Goal: Information Seeking & Learning: Find specific fact

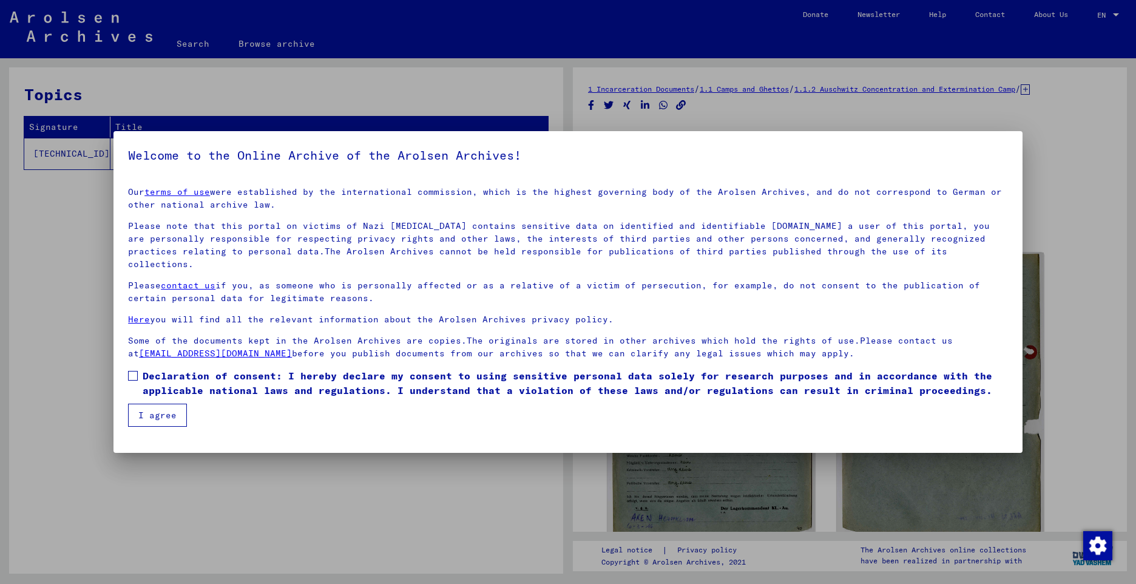
click at [134, 371] on span at bounding box center [133, 376] width 10 height 10
click at [150, 404] on button "I agree" at bounding box center [157, 415] width 59 height 23
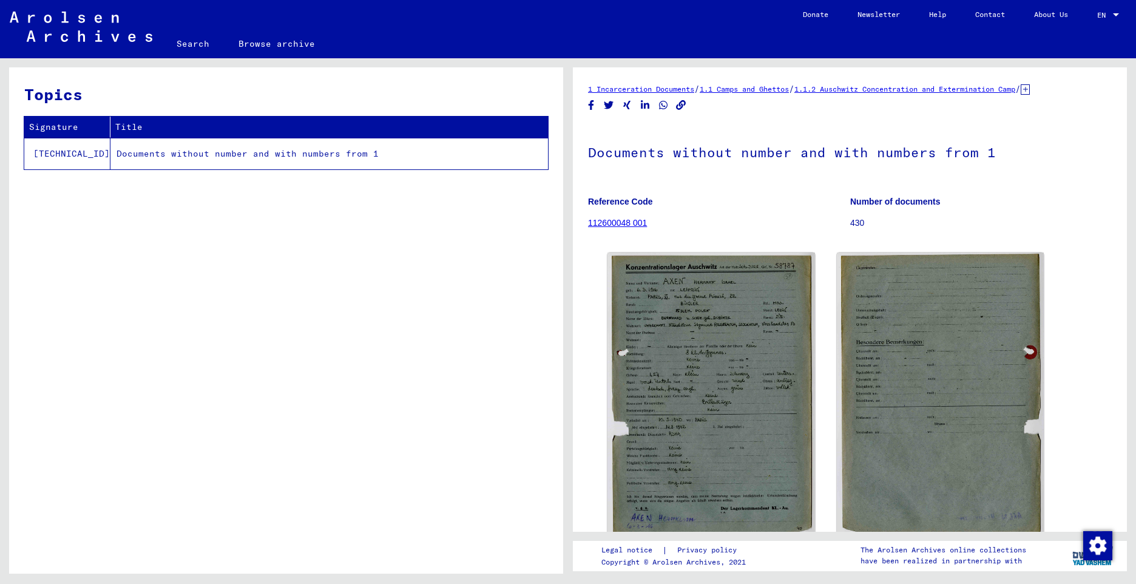
click at [192, 44] on link "Search" at bounding box center [193, 43] width 62 height 29
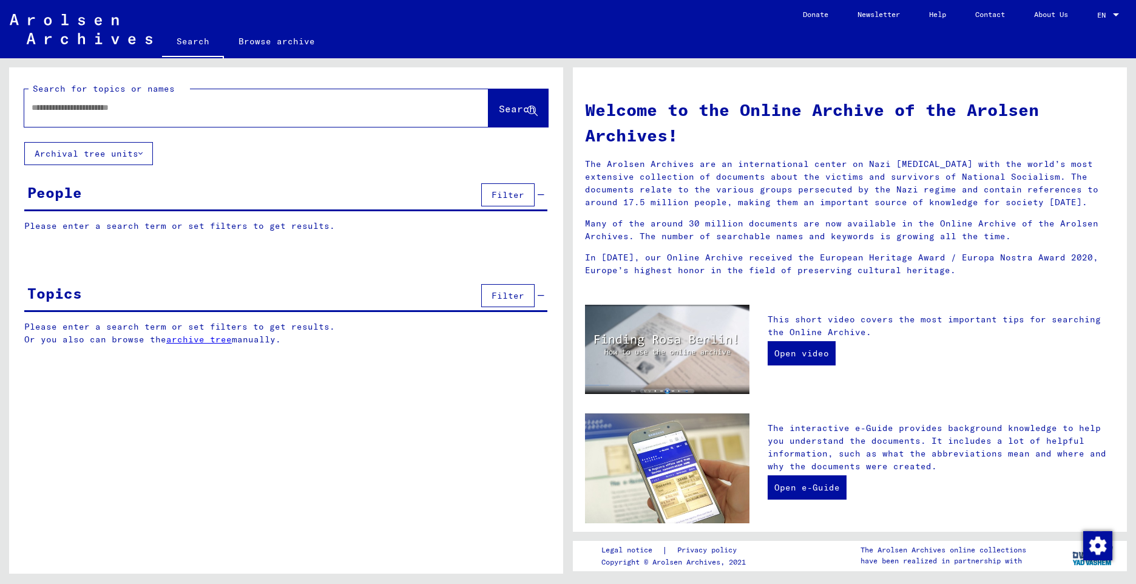
click at [156, 106] on input "text" at bounding box center [242, 107] width 421 height 13
type input "**********"
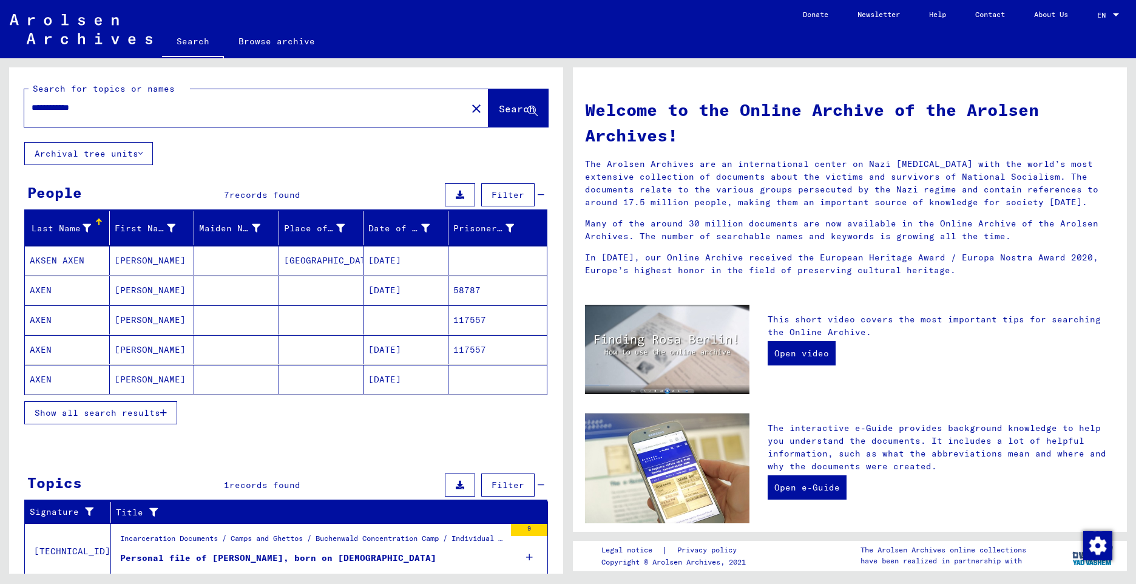
click at [72, 262] on mat-cell "AKSEN AXEN" at bounding box center [67, 260] width 85 height 29
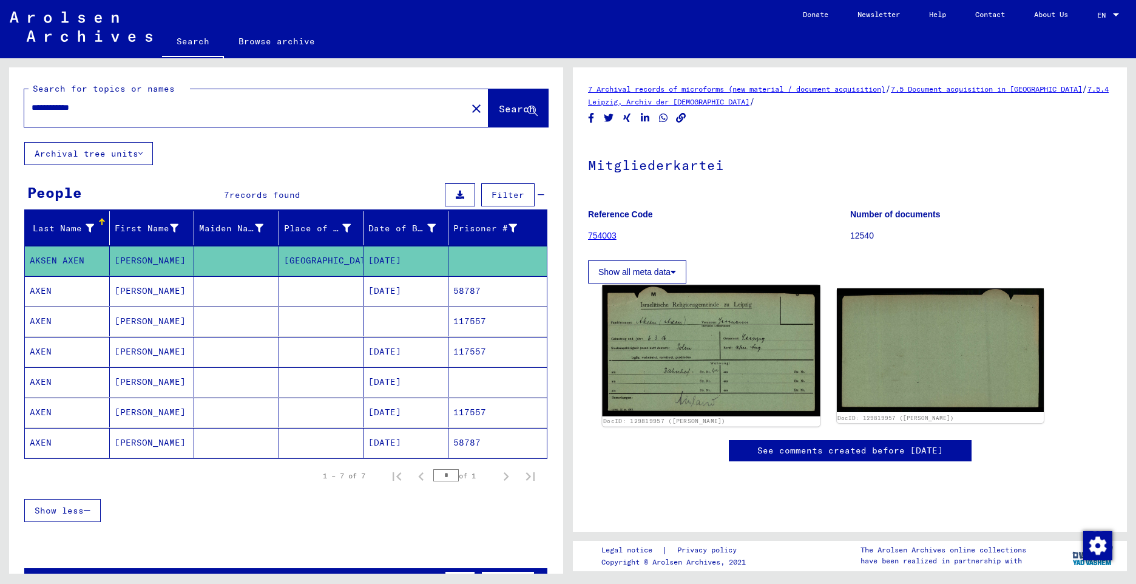
click at [695, 339] on img at bounding box center [711, 350] width 218 height 131
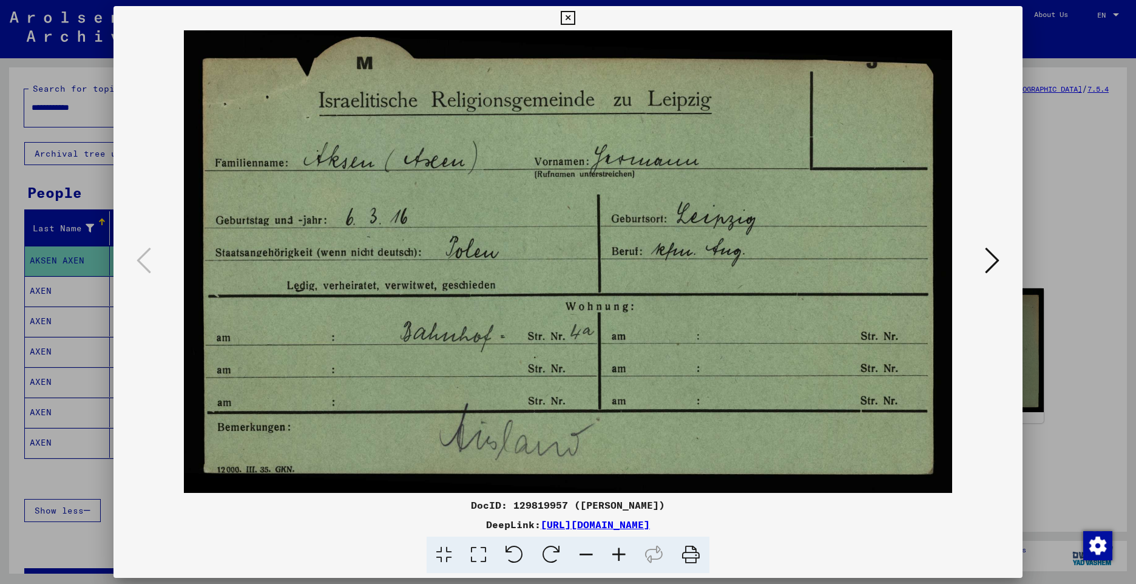
click at [573, 17] on icon at bounding box center [568, 18] width 14 height 15
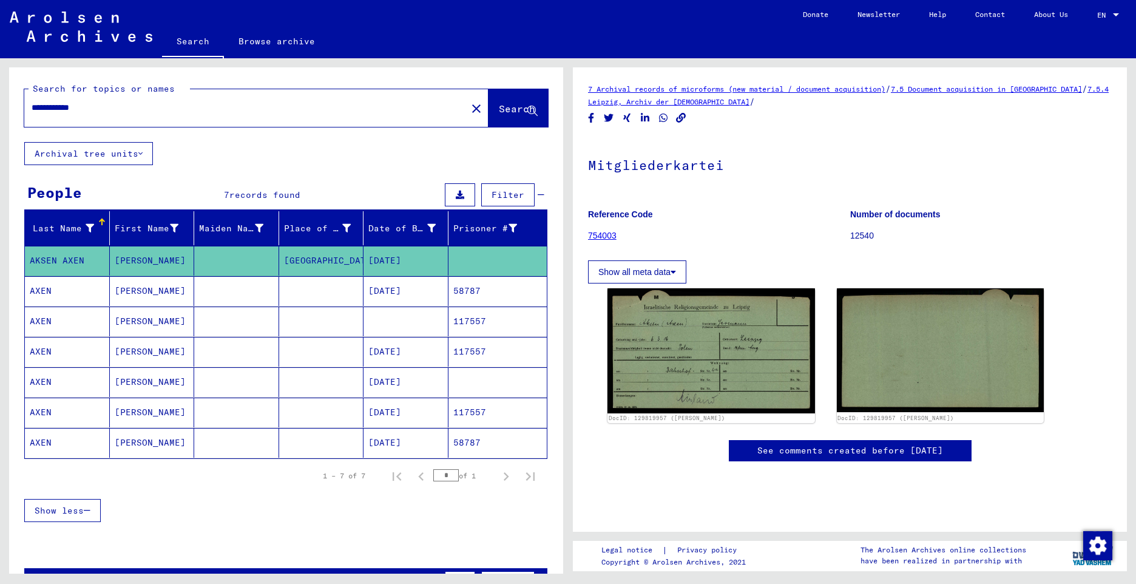
click at [38, 293] on mat-cell "AXEN" at bounding box center [67, 291] width 85 height 30
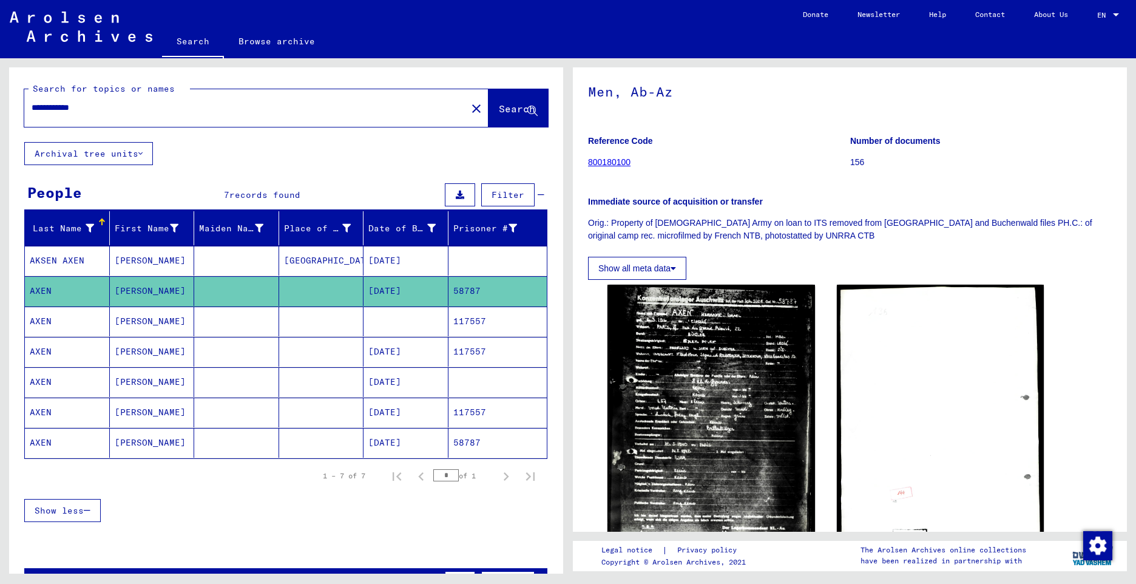
scroll to position [121, 0]
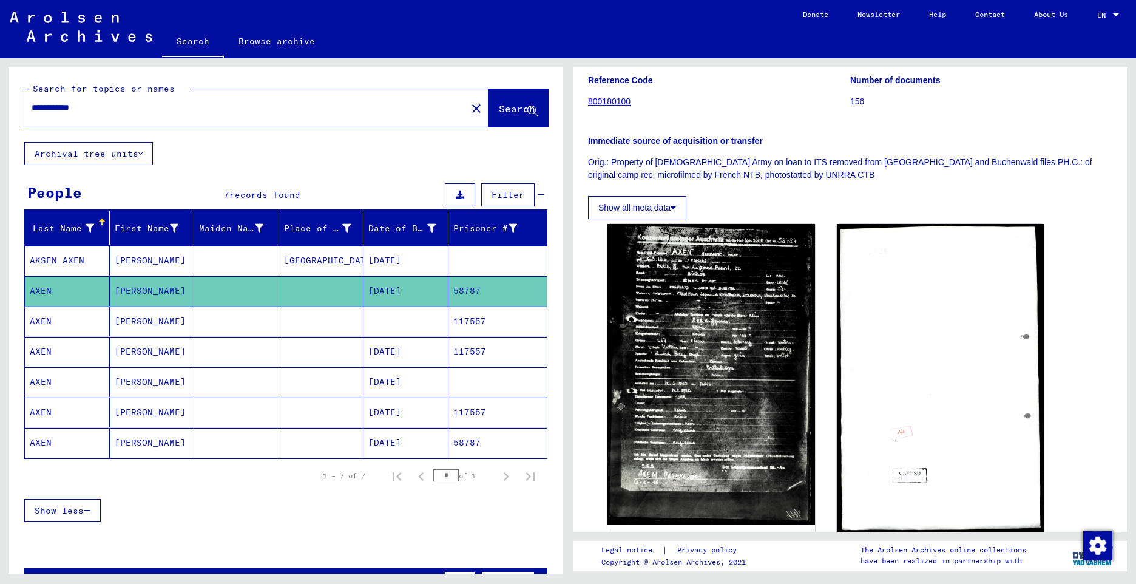
click at [41, 444] on mat-cell "AXEN" at bounding box center [67, 443] width 85 height 30
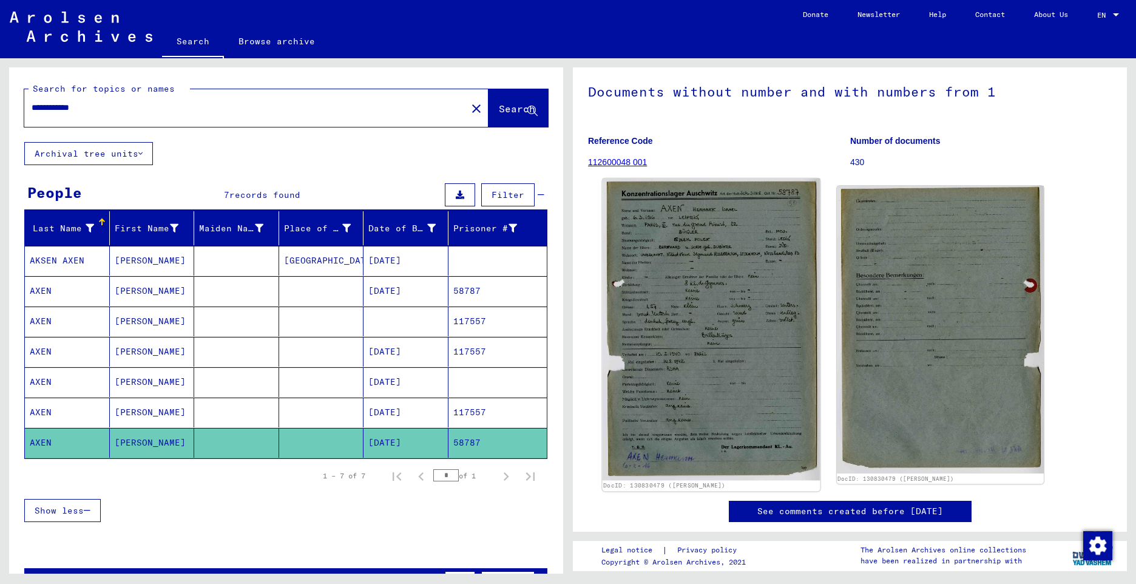
scroll to position [104, 0]
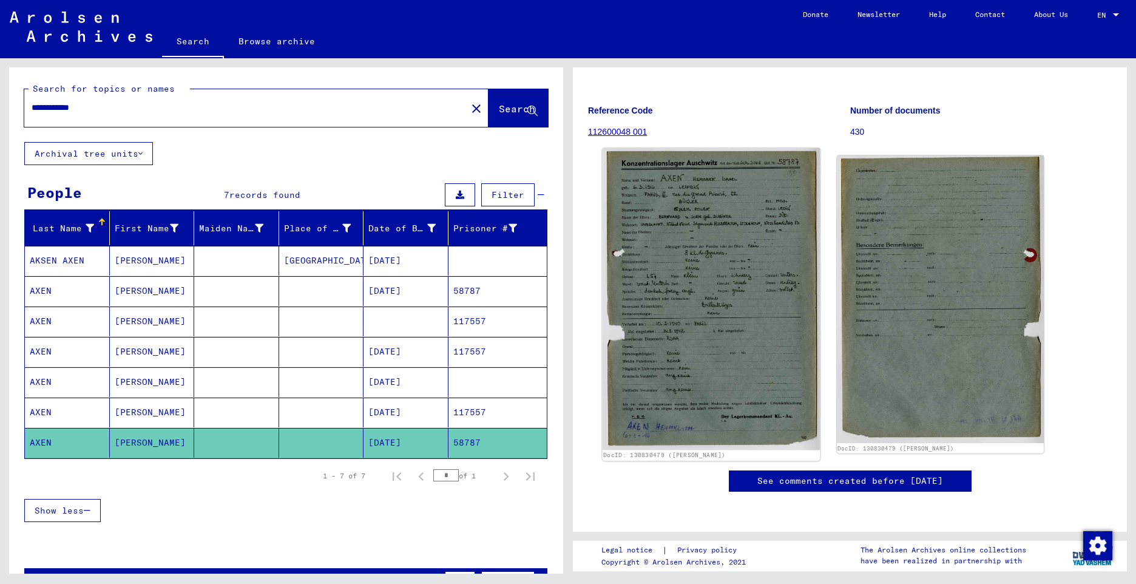
click at [744, 359] on img at bounding box center [711, 299] width 218 height 302
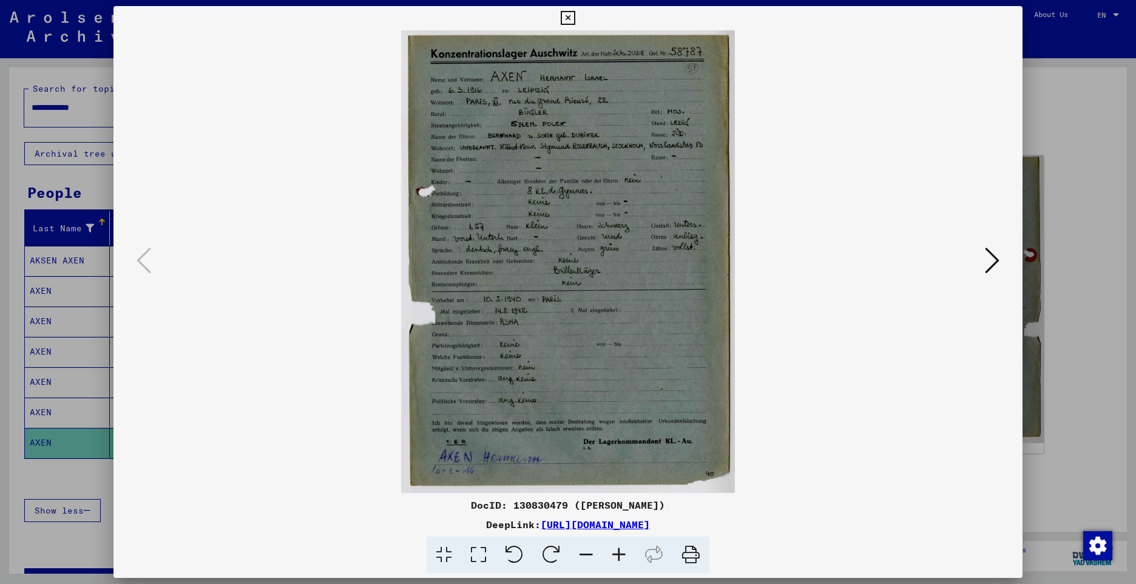
scroll to position [0, 0]
click at [618, 552] on icon at bounding box center [619, 555] width 33 height 37
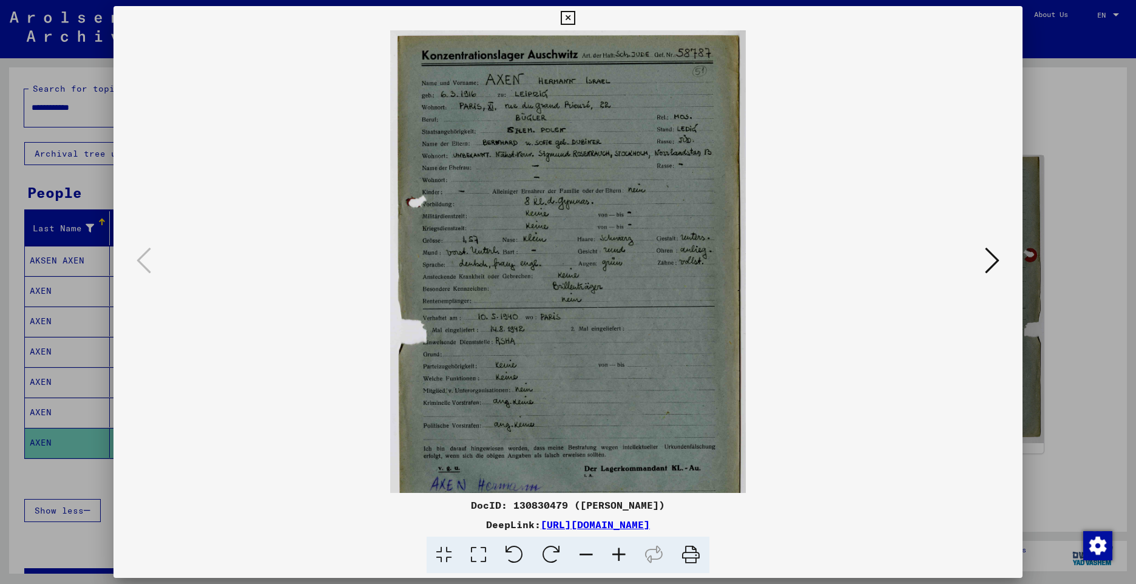
click at [618, 552] on icon at bounding box center [619, 555] width 33 height 37
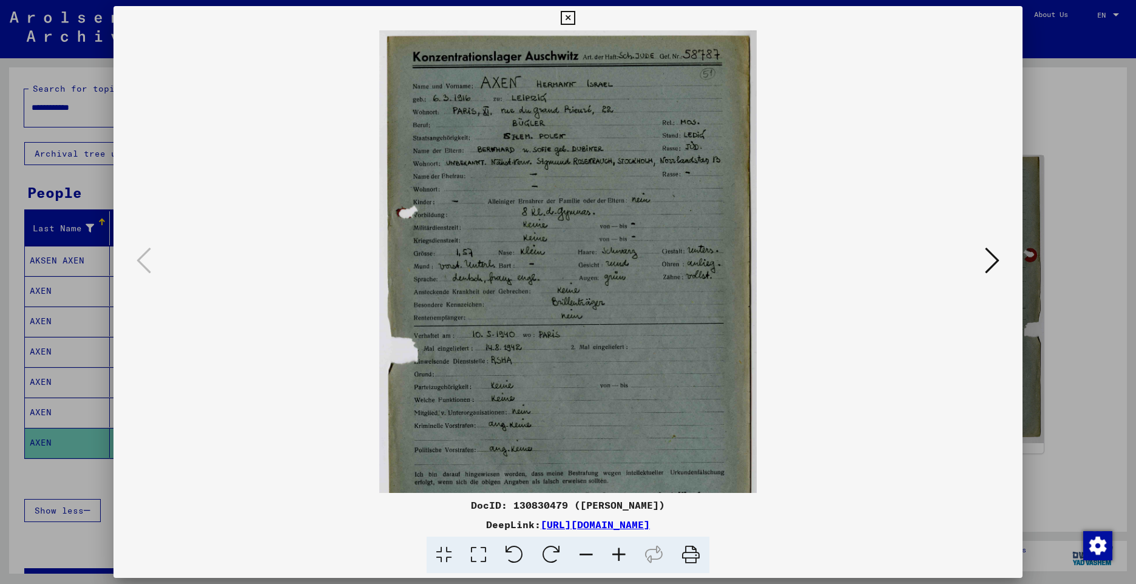
click at [618, 552] on icon at bounding box center [619, 555] width 33 height 37
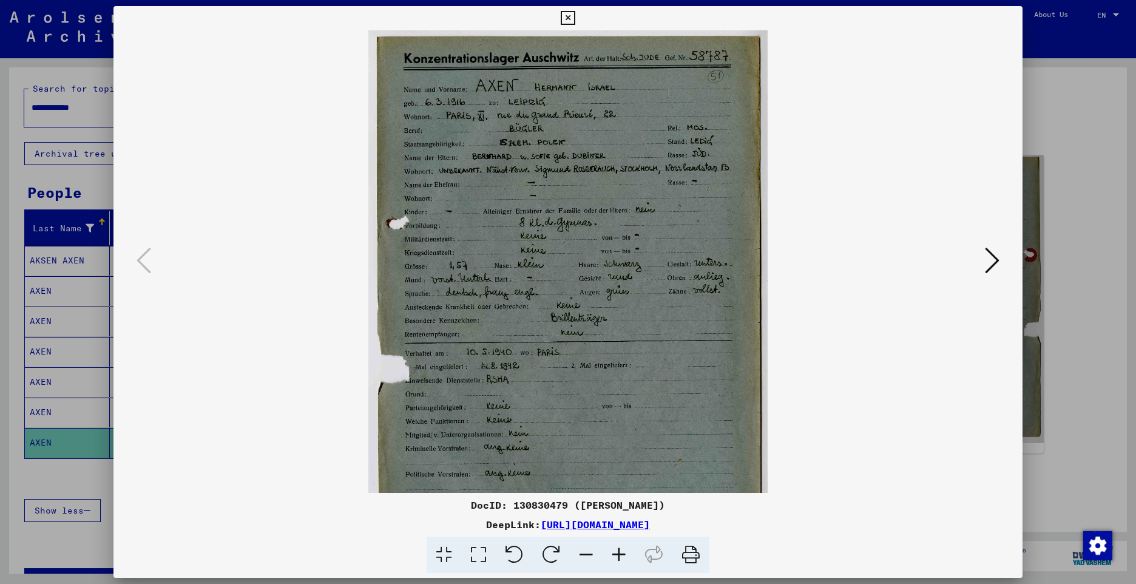
click at [618, 552] on icon at bounding box center [619, 555] width 33 height 37
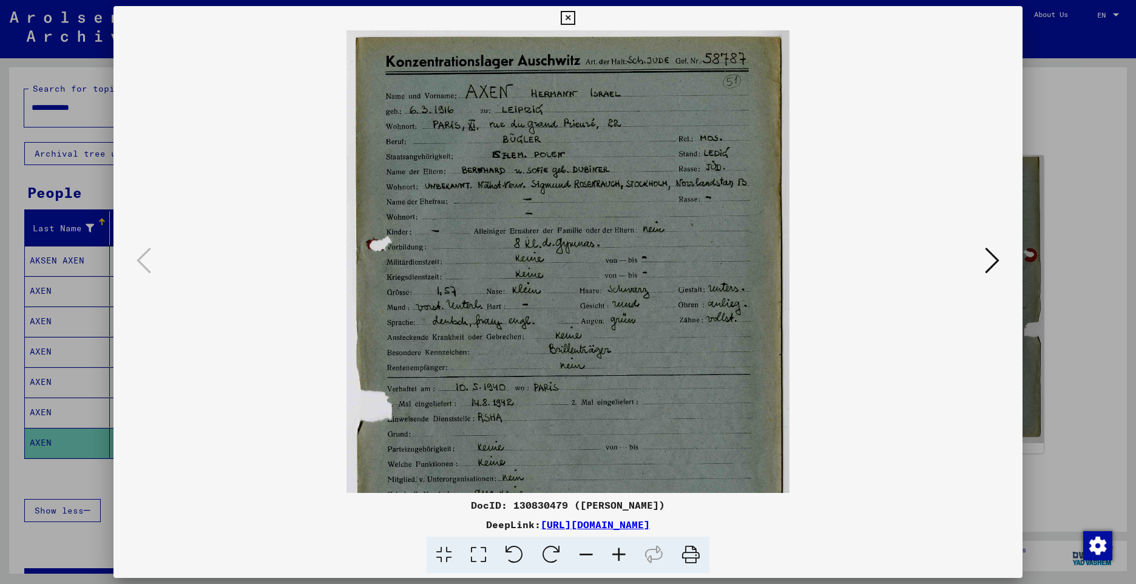
click at [618, 552] on icon at bounding box center [619, 555] width 33 height 37
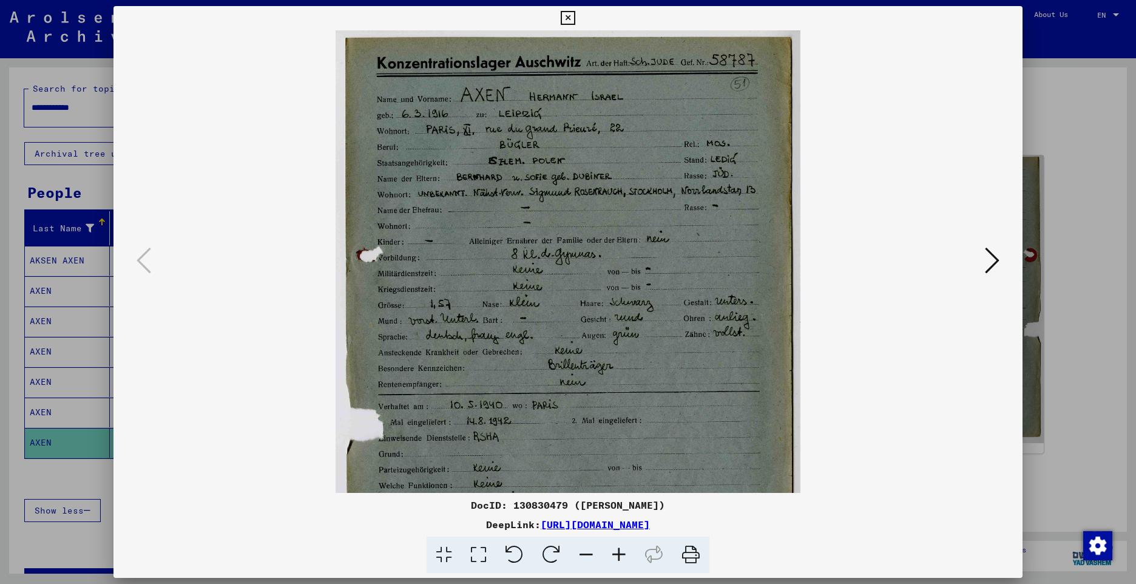
click at [618, 552] on icon at bounding box center [619, 555] width 33 height 37
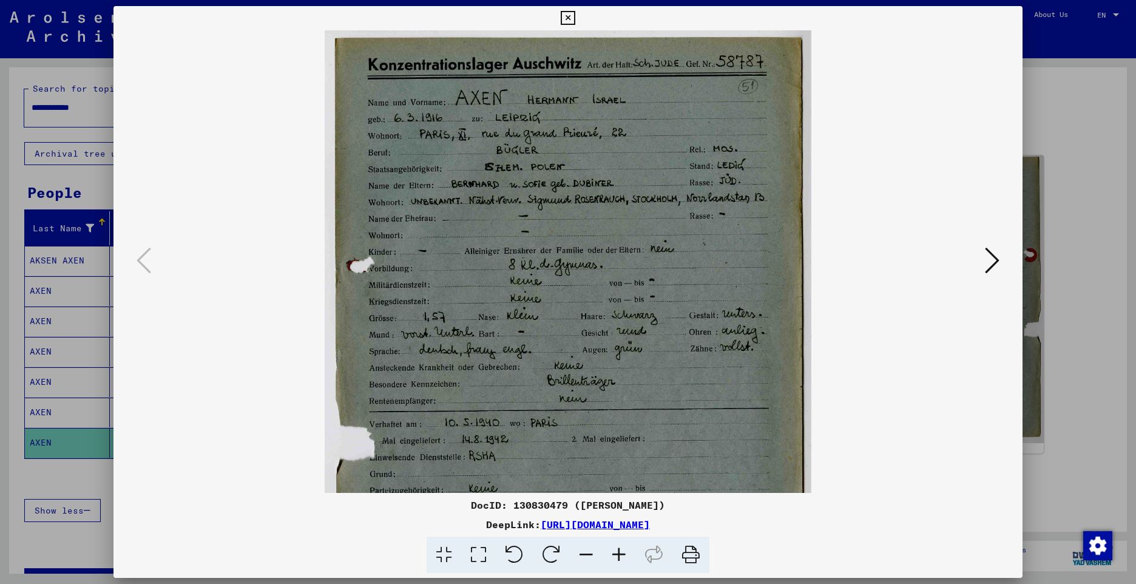
click at [618, 552] on icon at bounding box center [619, 555] width 33 height 37
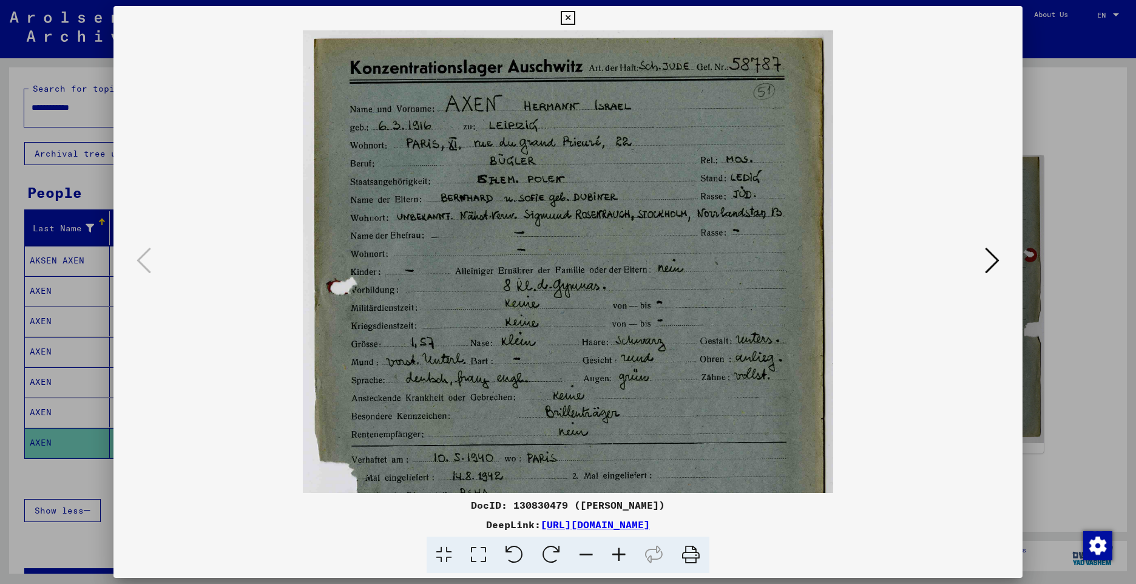
click at [618, 552] on icon at bounding box center [619, 555] width 33 height 37
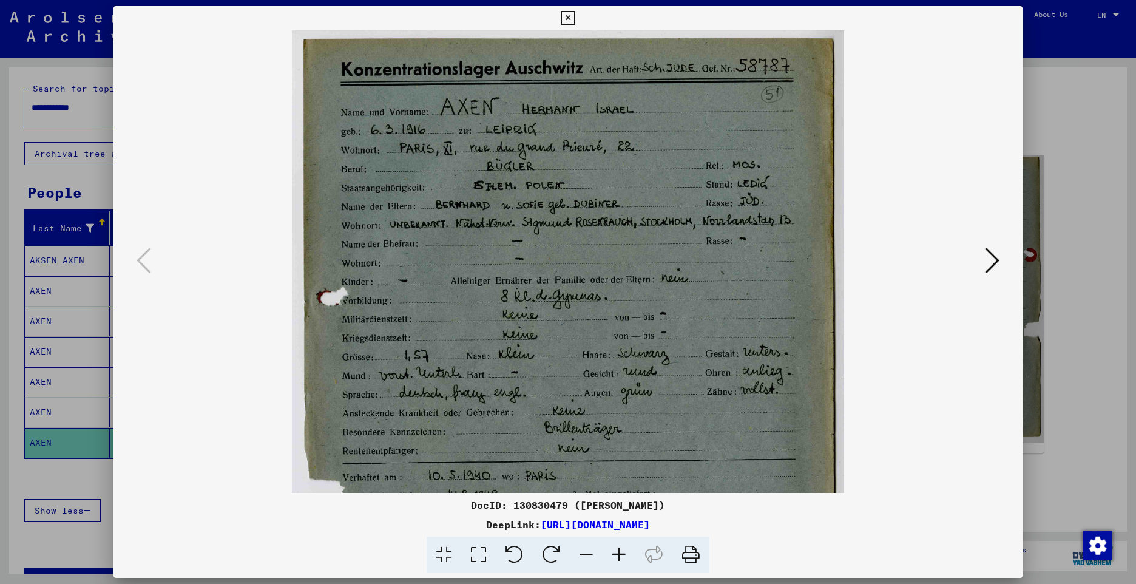
click at [618, 552] on icon at bounding box center [619, 555] width 33 height 37
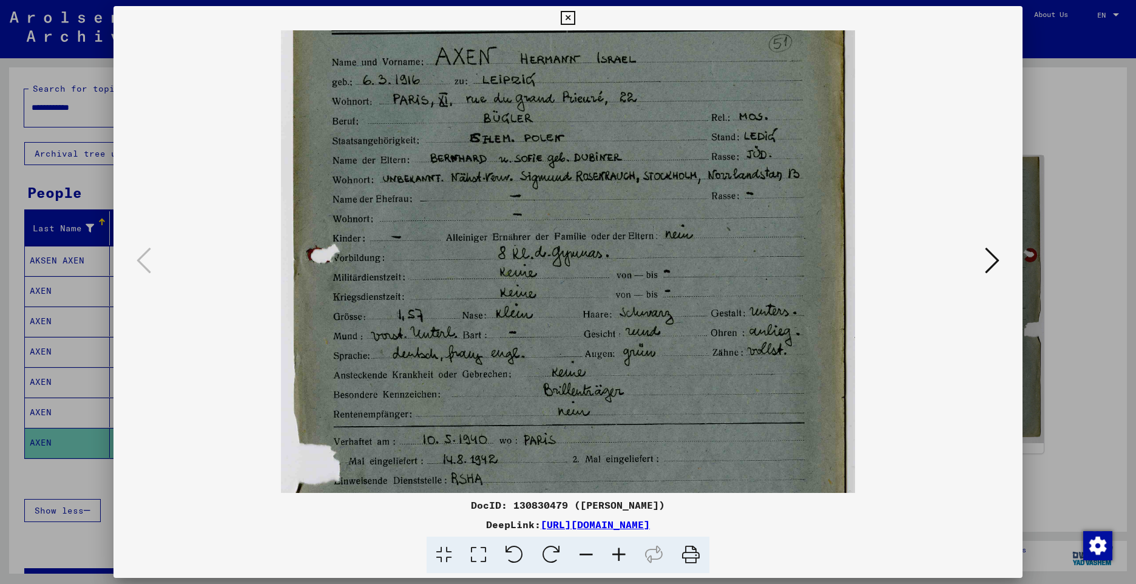
drag, startPoint x: 524, startPoint y: 318, endPoint x: 531, endPoint y: 264, distance: 54.4
click at [531, 264] on img at bounding box center [568, 375] width 574 height 796
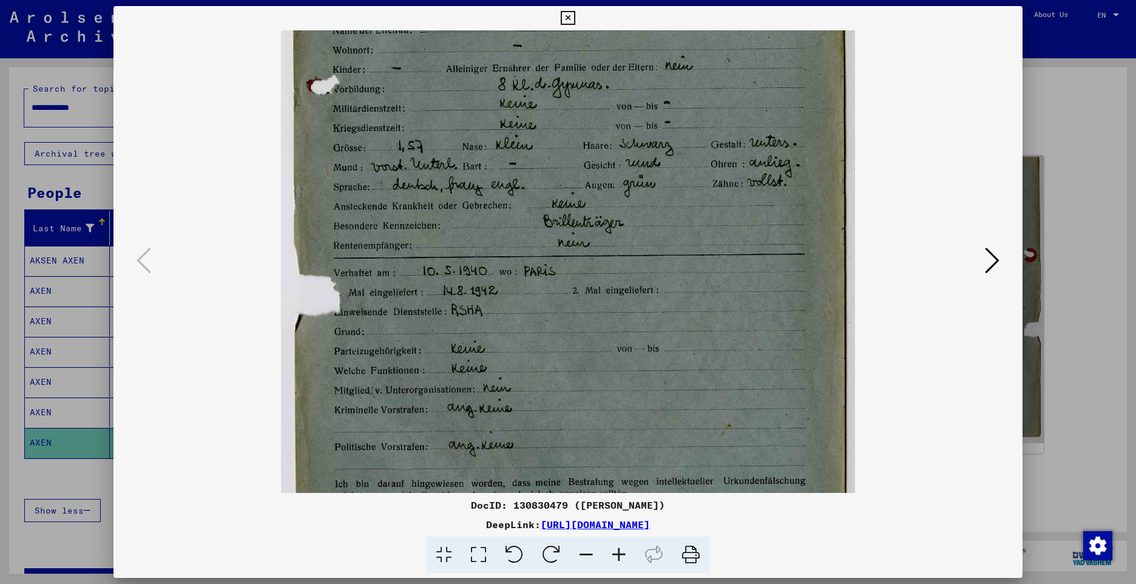
drag, startPoint x: 550, startPoint y: 386, endPoint x: 551, endPoint y: 209, distance: 176.6
click at [551, 209] on img at bounding box center [568, 206] width 574 height 796
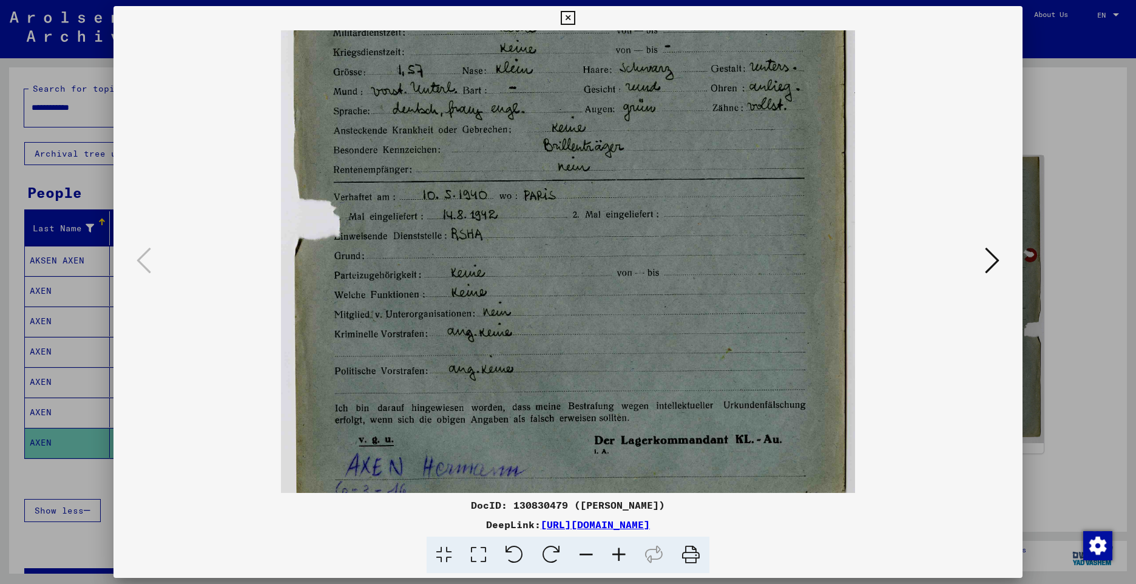
drag, startPoint x: 505, startPoint y: 400, endPoint x: 509, endPoint y: 333, distance: 67.5
click at [509, 333] on img at bounding box center [568, 130] width 574 height 796
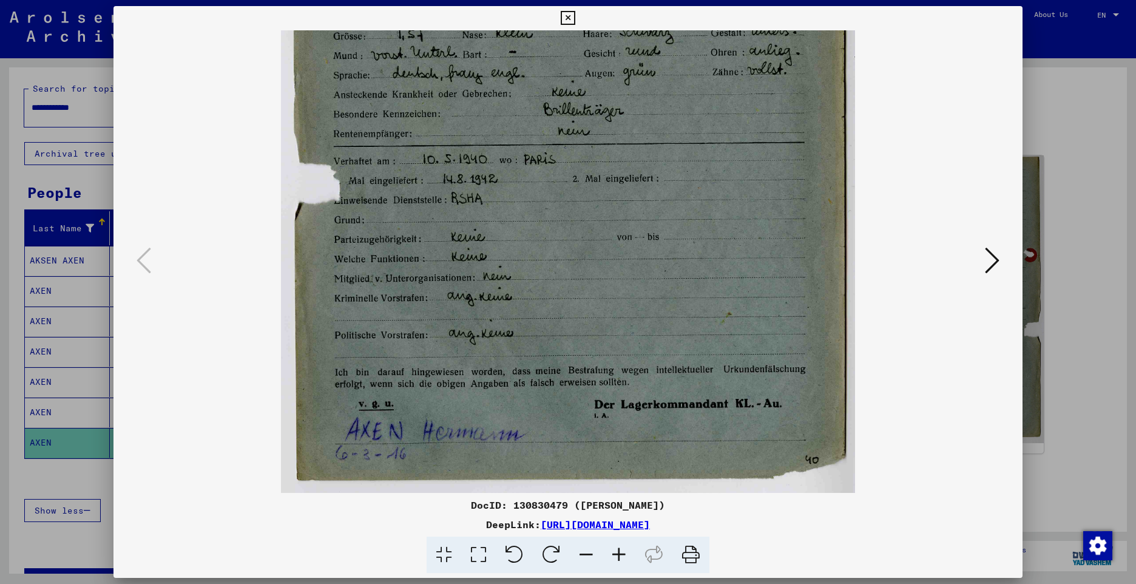
drag, startPoint x: 558, startPoint y: 422, endPoint x: 558, endPoint y: 362, distance: 60.1
click at [558, 362] on img at bounding box center [568, 95] width 574 height 796
drag, startPoint x: 458, startPoint y: 412, endPoint x: 461, endPoint y: 338, distance: 74.1
click at [461, 338] on img at bounding box center [568, 95] width 574 height 796
click at [568, 19] on icon at bounding box center [568, 18] width 14 height 15
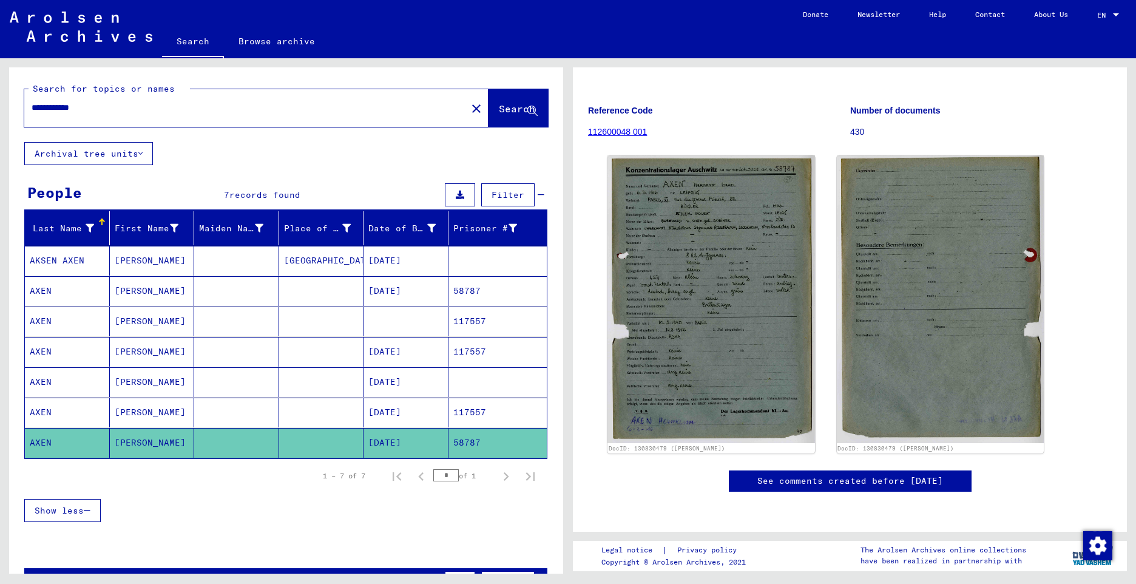
click at [44, 288] on mat-cell "AXEN" at bounding box center [67, 291] width 85 height 30
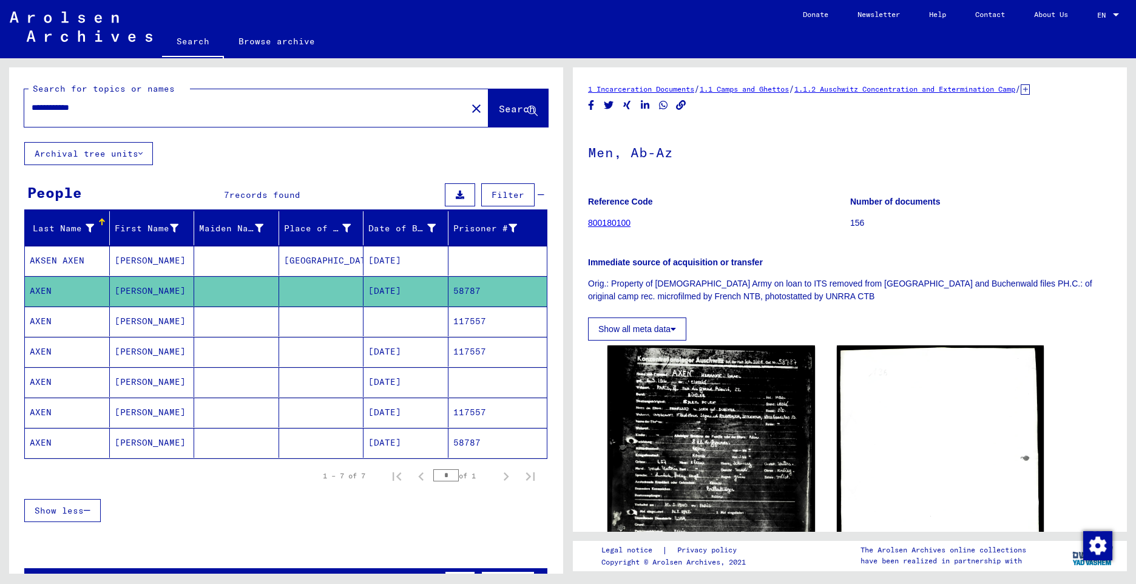
click at [38, 319] on mat-cell "AXEN" at bounding box center [67, 322] width 85 height 30
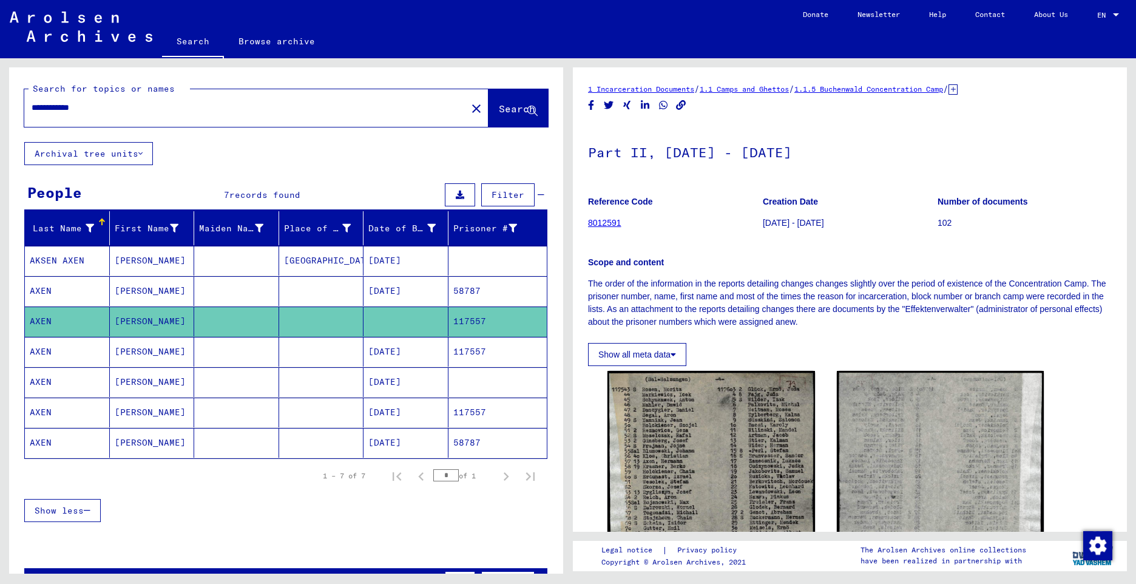
click at [39, 348] on mat-cell "AXEN" at bounding box center [67, 352] width 85 height 30
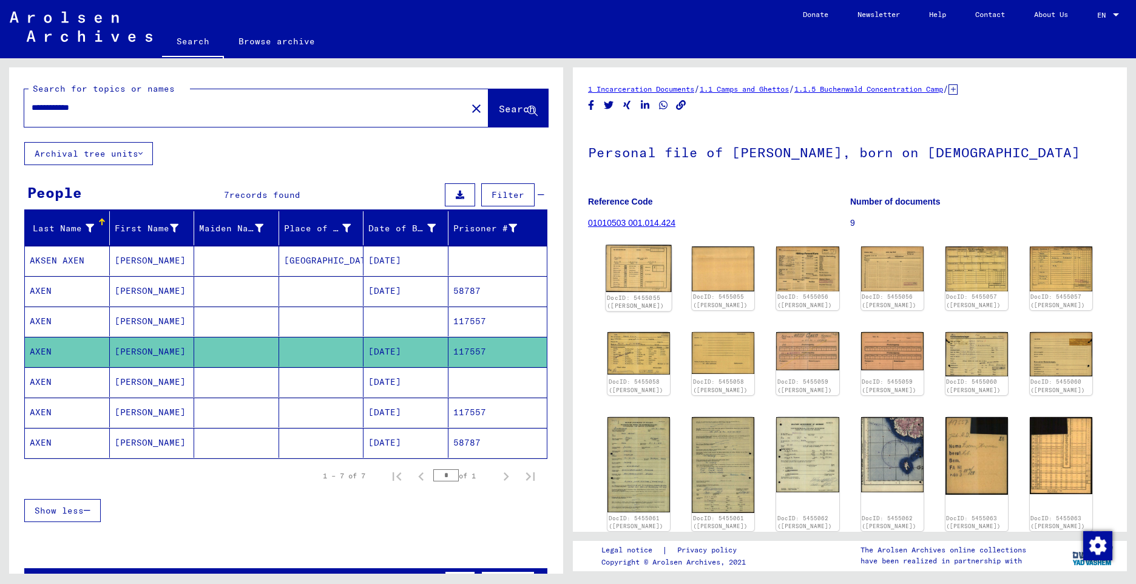
click at [642, 279] on img at bounding box center [639, 268] width 66 height 47
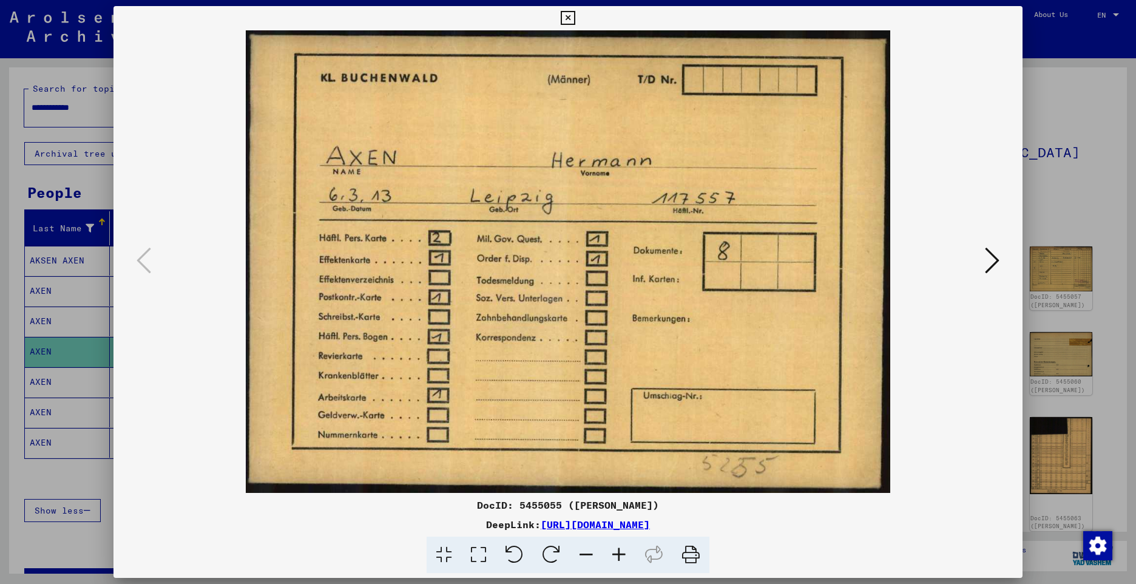
click at [571, 21] on icon at bounding box center [568, 18] width 14 height 15
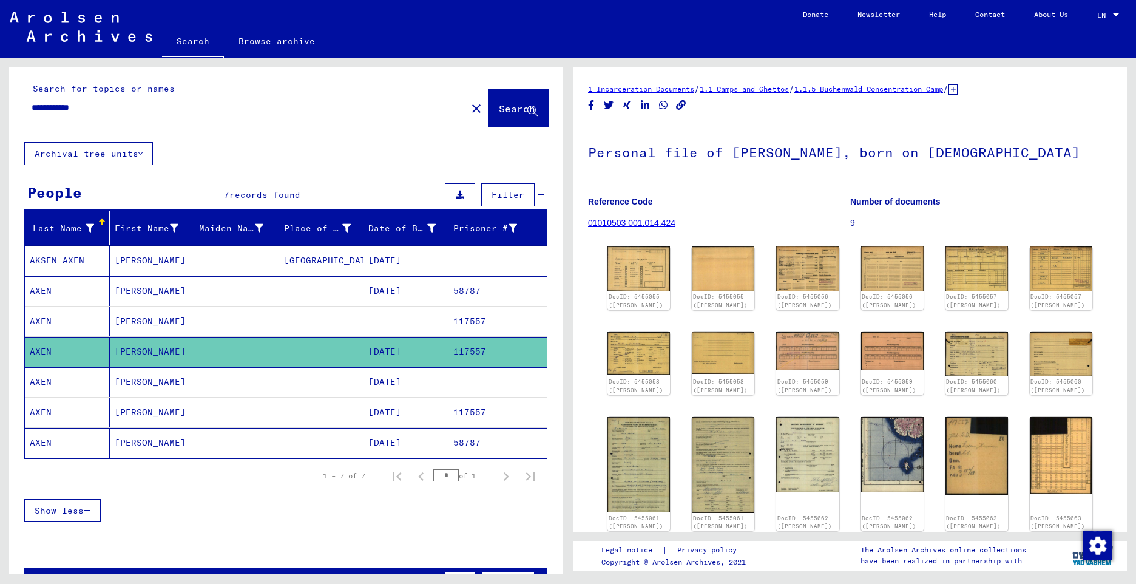
click at [40, 439] on mat-cell "AXEN" at bounding box center [67, 443] width 85 height 30
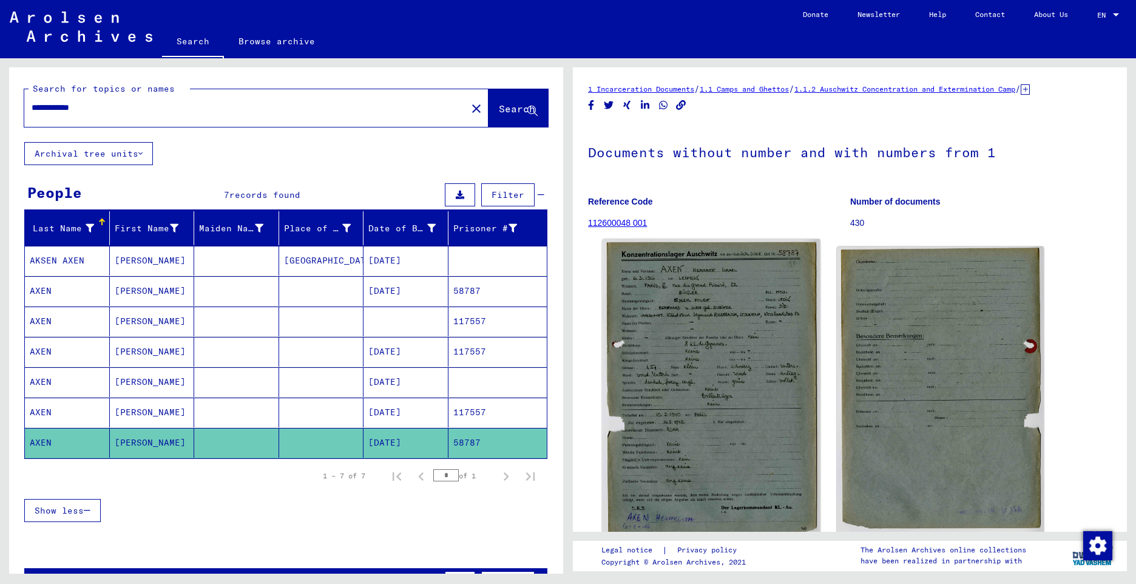
click at [672, 328] on img at bounding box center [711, 390] width 218 height 302
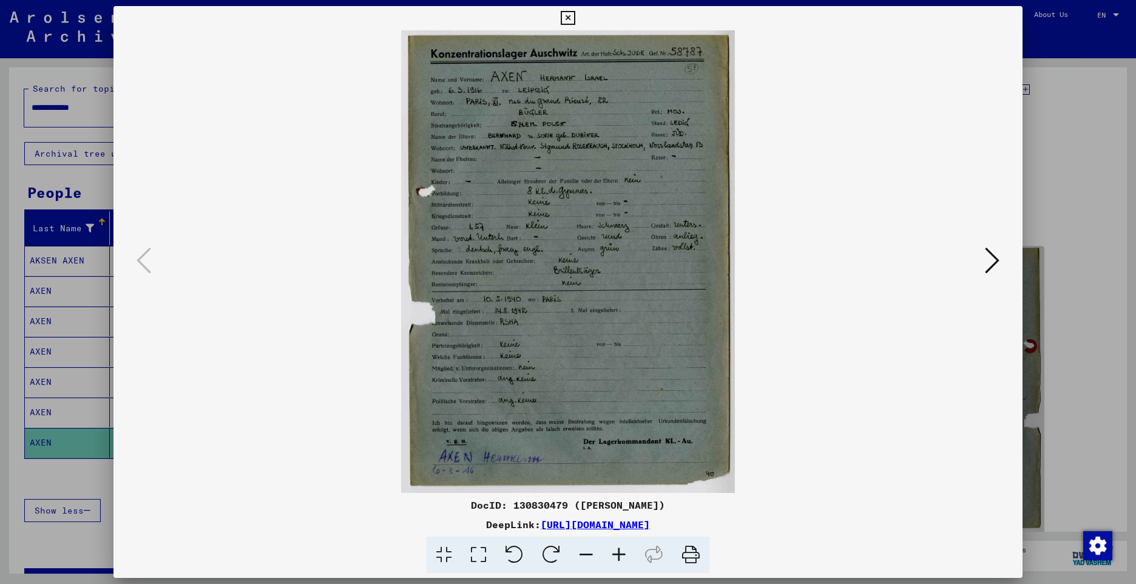
click at [573, 22] on icon at bounding box center [568, 18] width 14 height 15
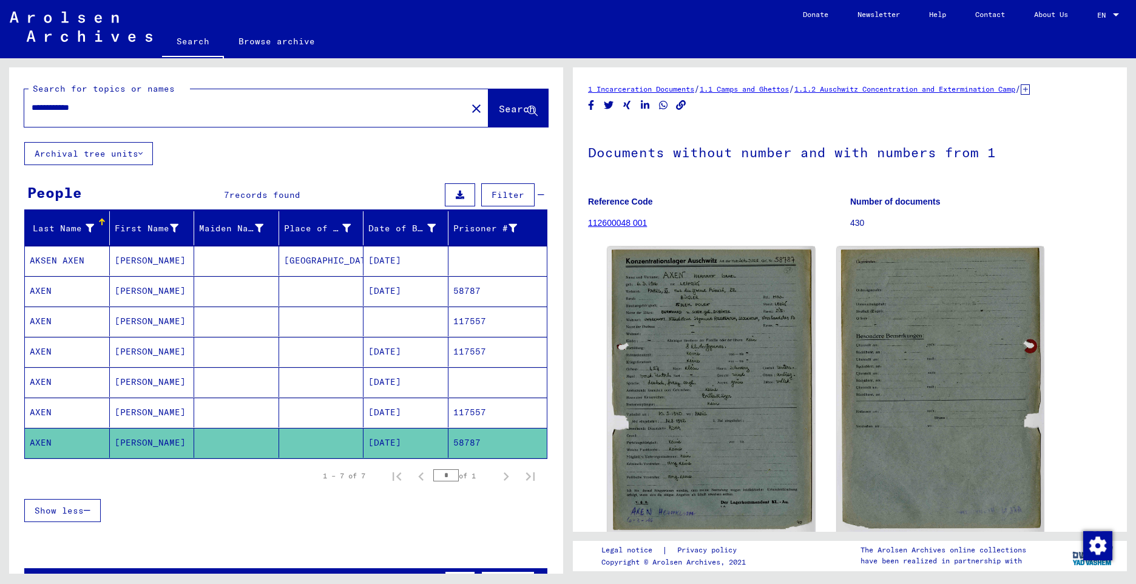
click at [44, 353] on mat-cell "AXEN" at bounding box center [67, 352] width 85 height 30
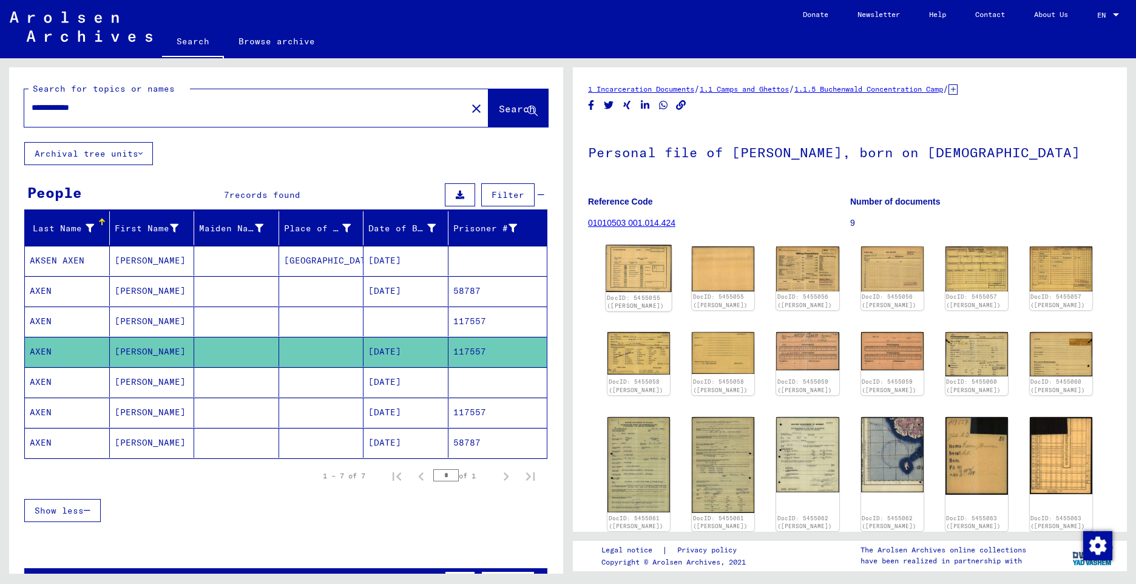
click at [644, 276] on img at bounding box center [639, 268] width 66 height 47
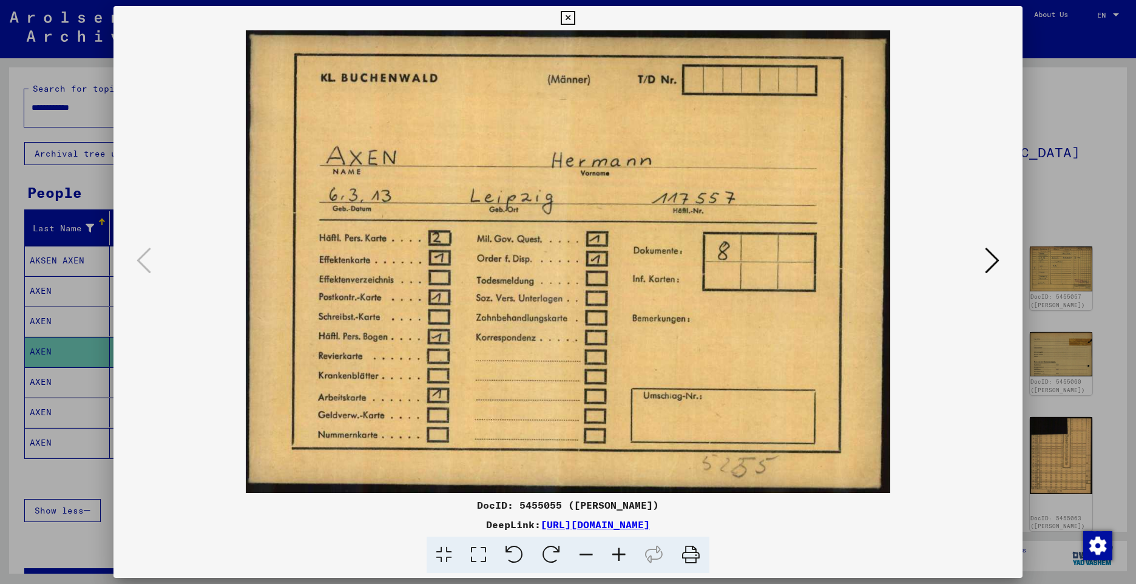
click at [644, 276] on img at bounding box center [568, 261] width 827 height 463
click at [990, 264] on icon at bounding box center [992, 260] width 15 height 29
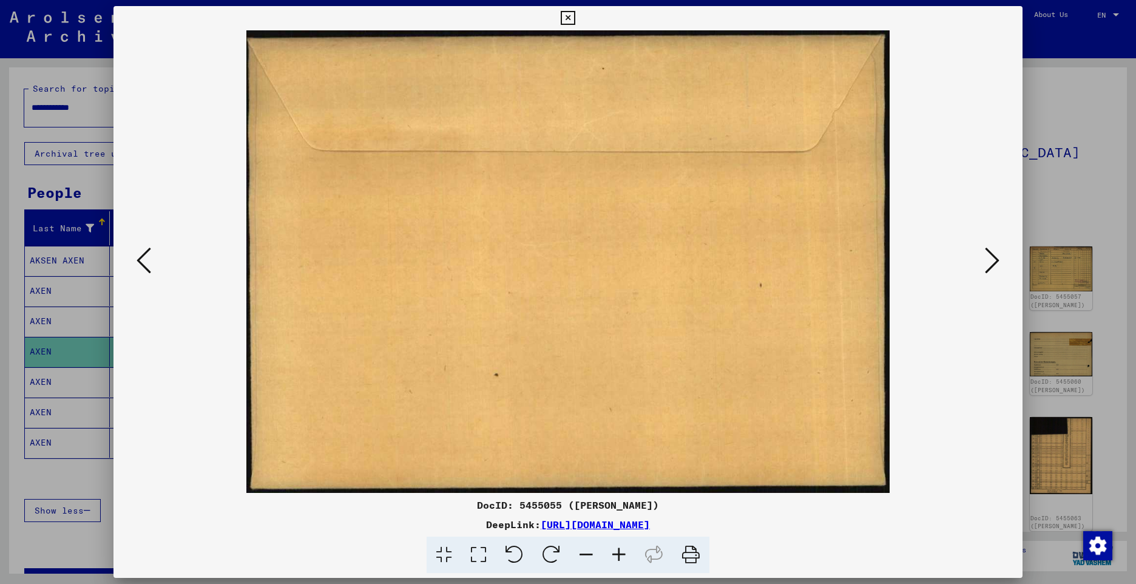
click at [990, 264] on icon at bounding box center [992, 260] width 15 height 29
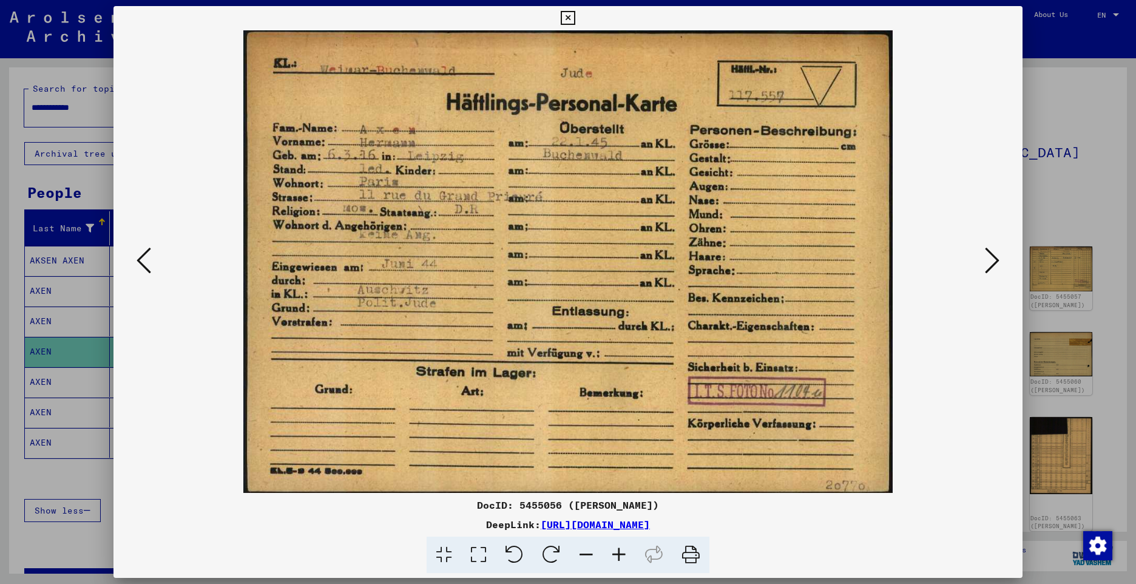
click at [988, 265] on icon at bounding box center [992, 260] width 15 height 29
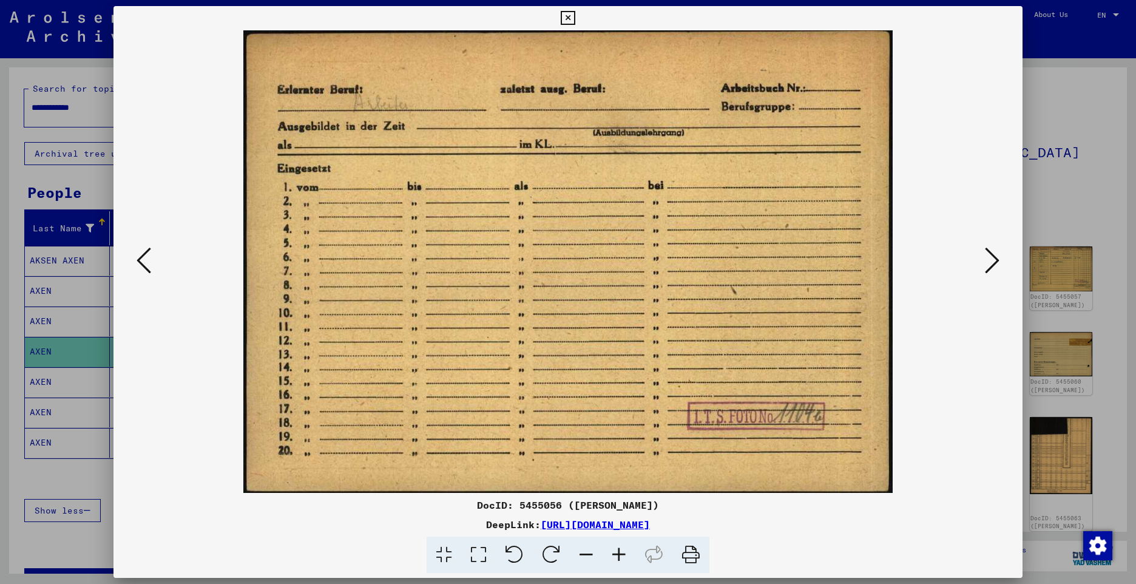
click at [988, 265] on icon at bounding box center [992, 260] width 15 height 29
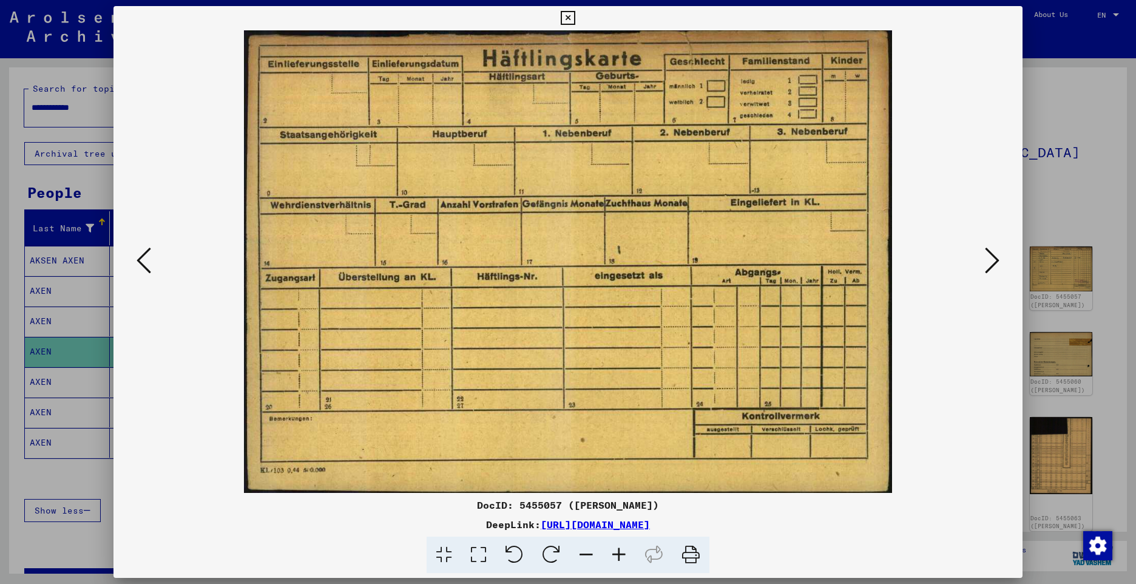
click at [144, 263] on icon at bounding box center [144, 260] width 15 height 29
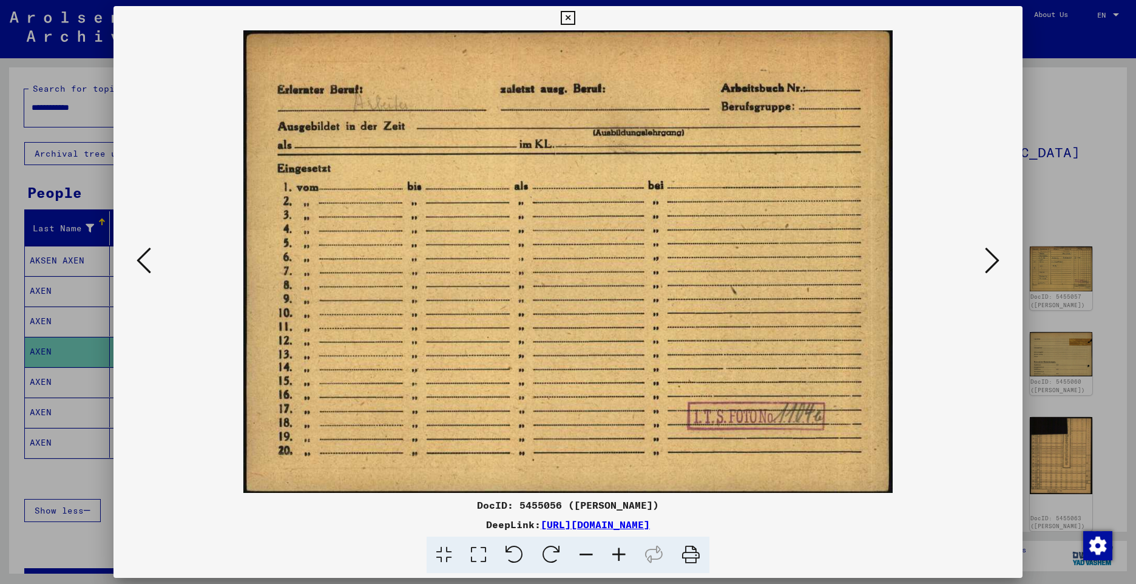
click at [992, 263] on icon at bounding box center [992, 260] width 15 height 29
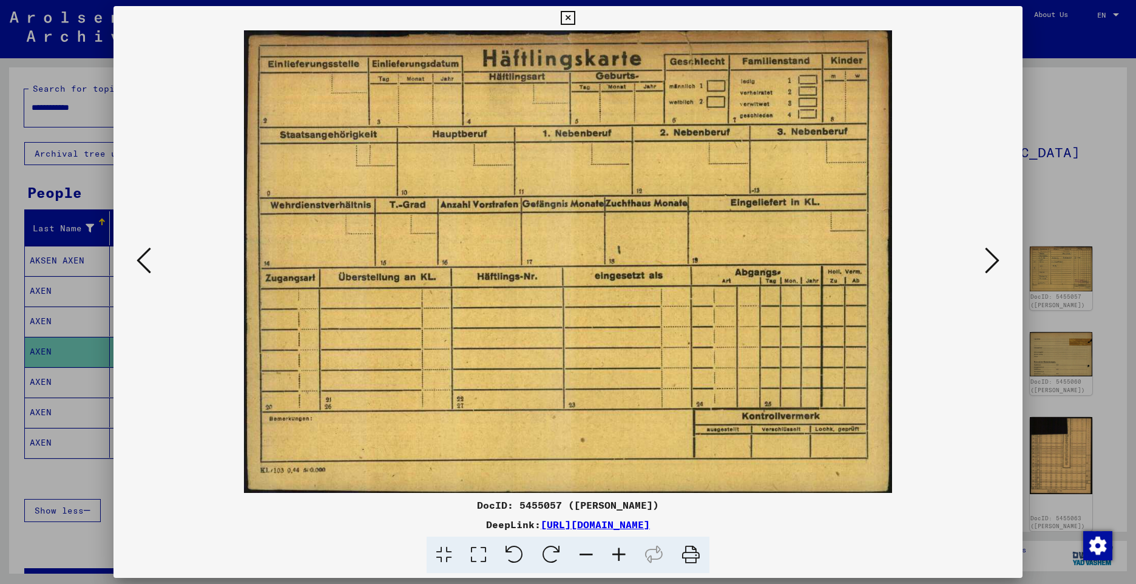
click at [992, 263] on icon at bounding box center [992, 260] width 15 height 29
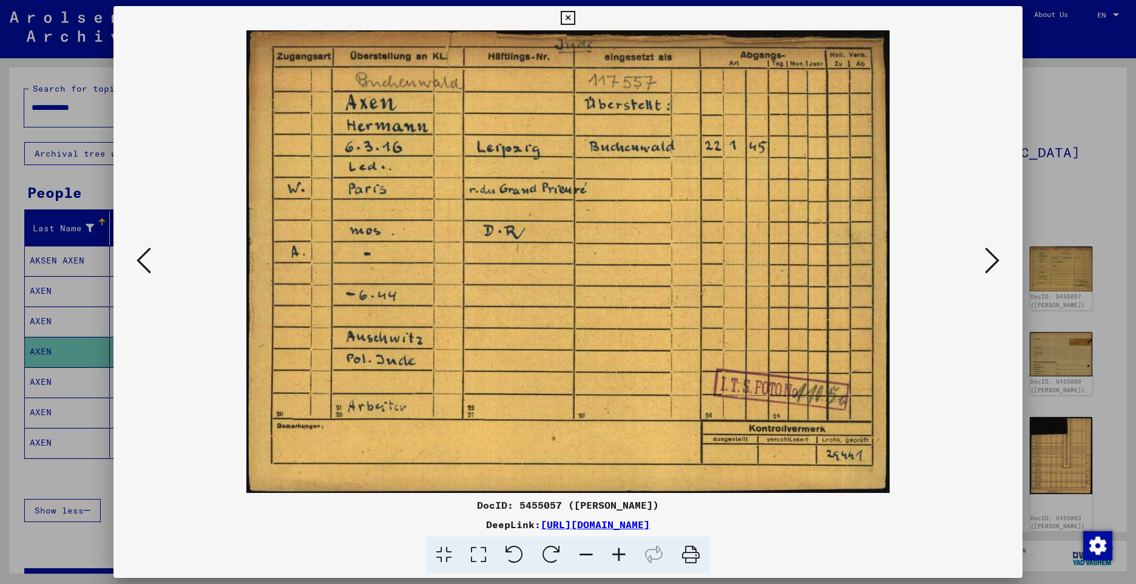
click at [992, 263] on icon at bounding box center [992, 260] width 15 height 29
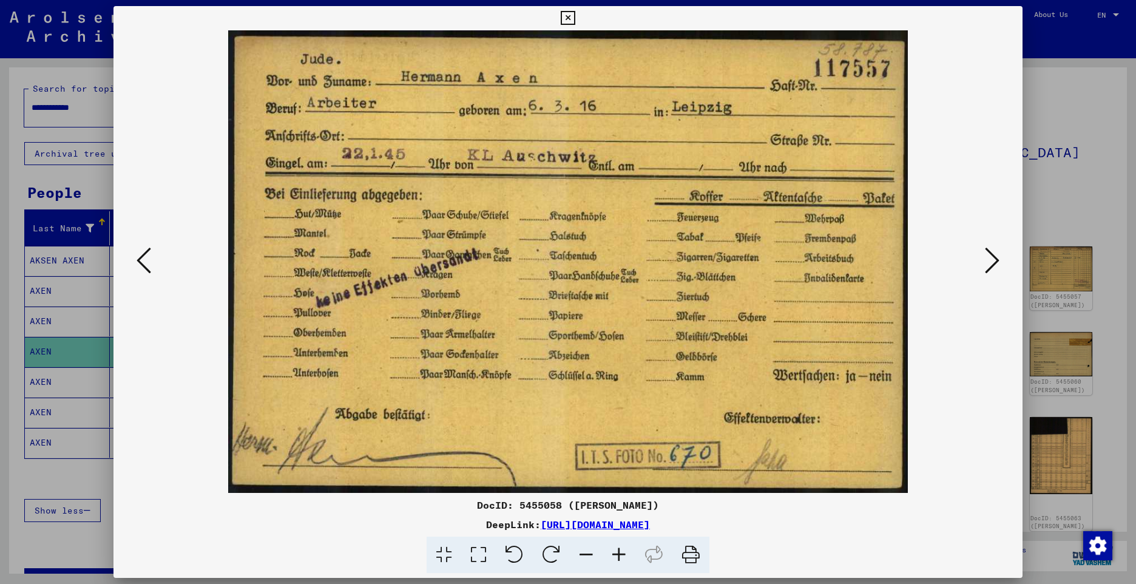
click at [982, 256] on button at bounding box center [993, 261] width 22 height 35
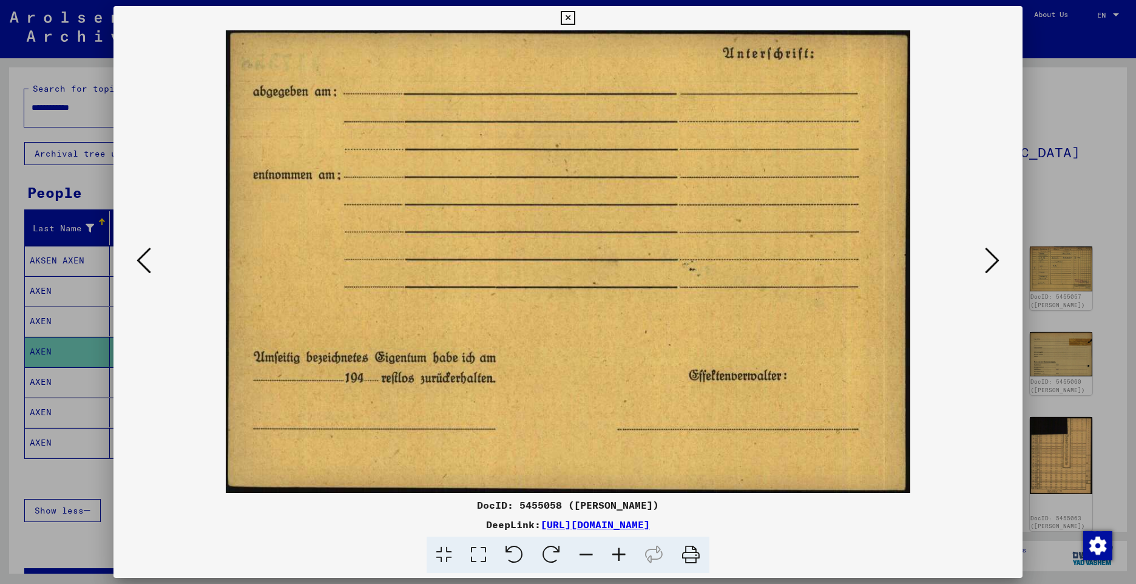
click at [985, 257] on icon at bounding box center [992, 260] width 15 height 29
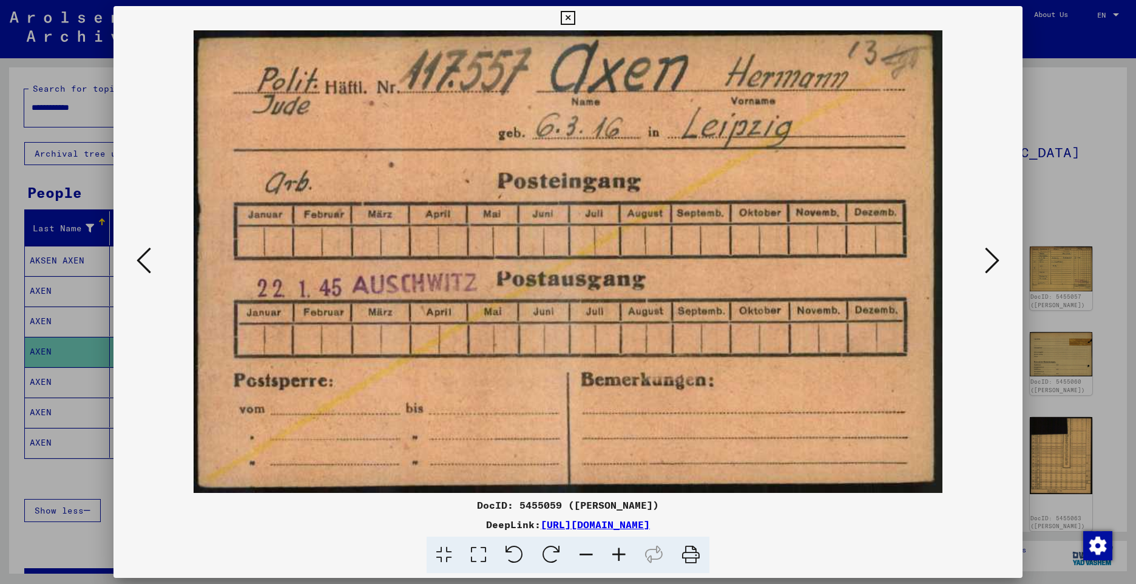
click at [985, 257] on icon at bounding box center [992, 260] width 15 height 29
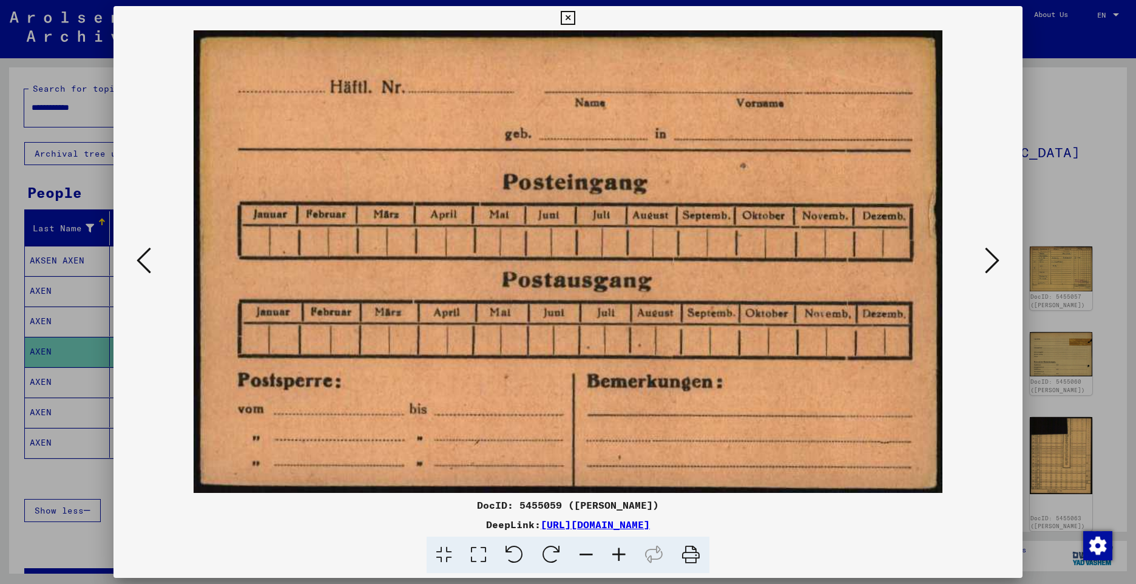
click at [985, 257] on icon at bounding box center [992, 260] width 15 height 29
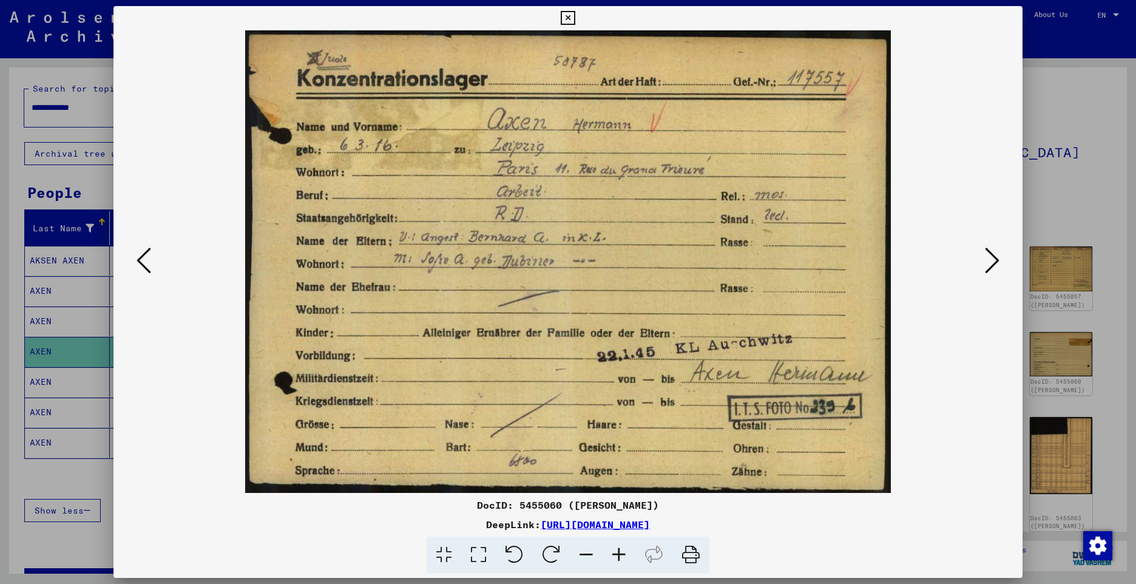
click at [985, 257] on icon at bounding box center [992, 260] width 15 height 29
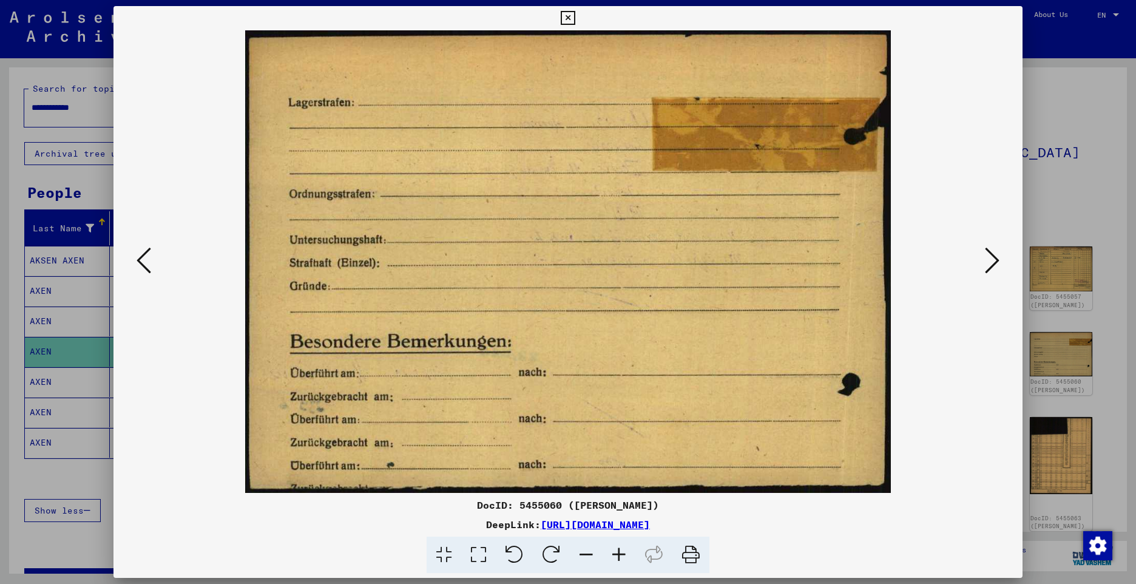
click at [985, 257] on icon at bounding box center [992, 260] width 15 height 29
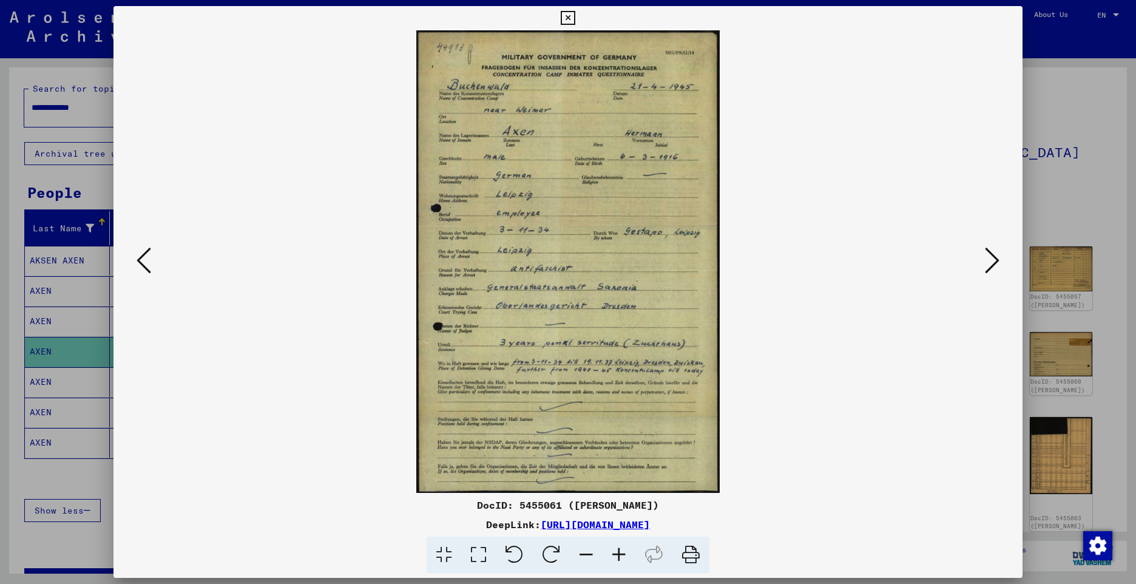
click at [995, 259] on icon at bounding box center [992, 260] width 15 height 29
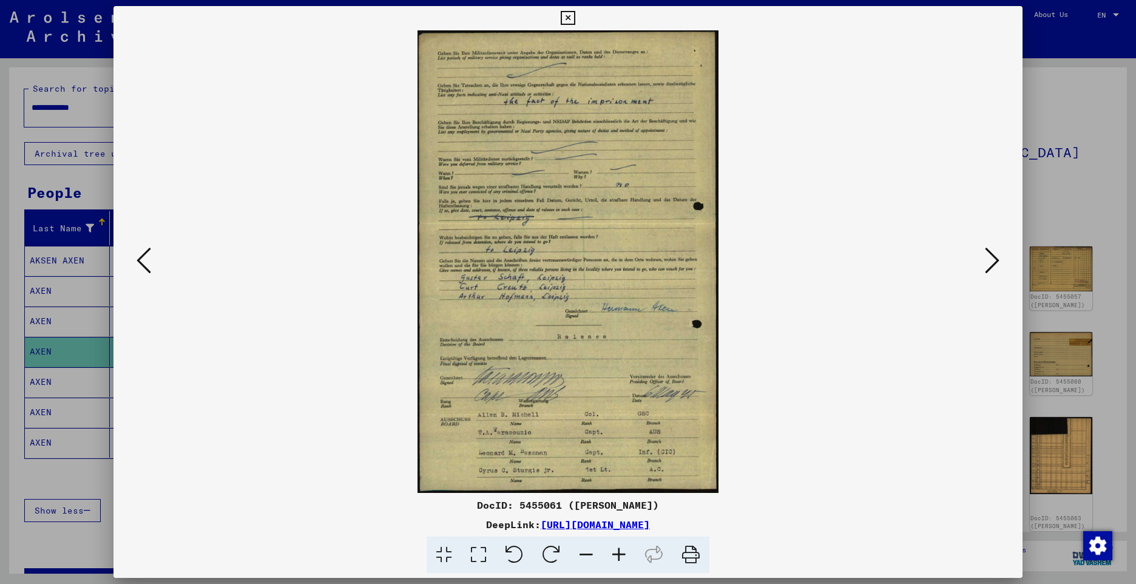
click at [995, 259] on icon at bounding box center [992, 260] width 15 height 29
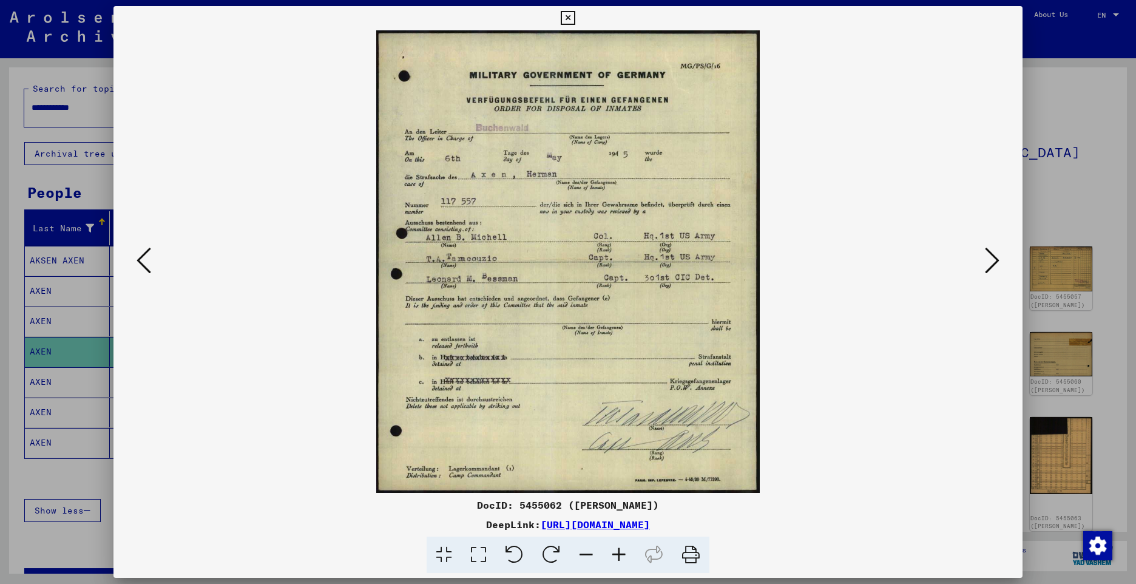
click at [995, 259] on icon at bounding box center [992, 260] width 15 height 29
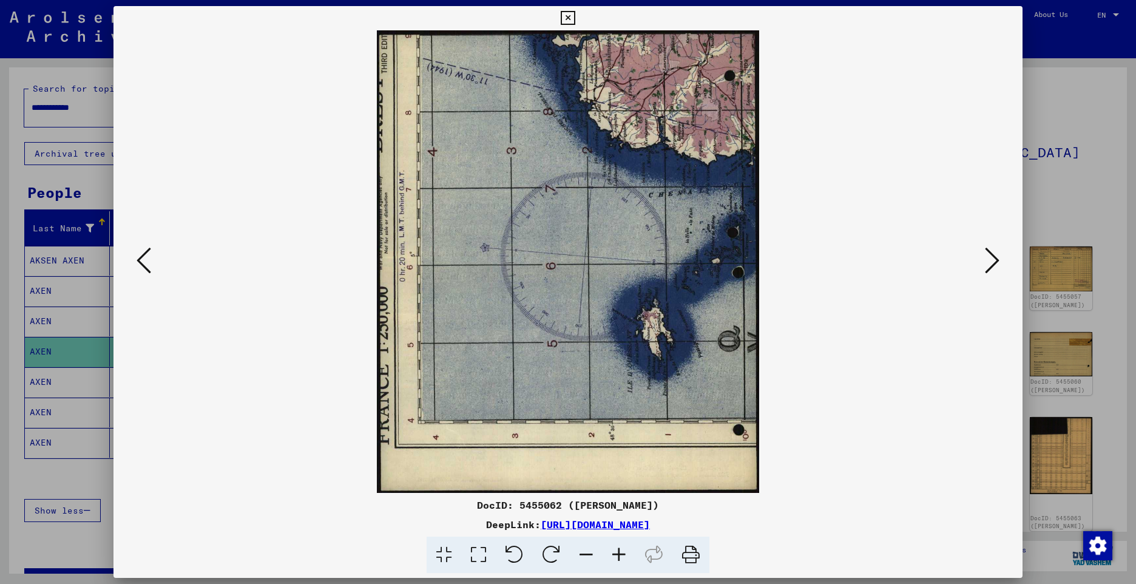
click at [995, 259] on icon at bounding box center [992, 260] width 15 height 29
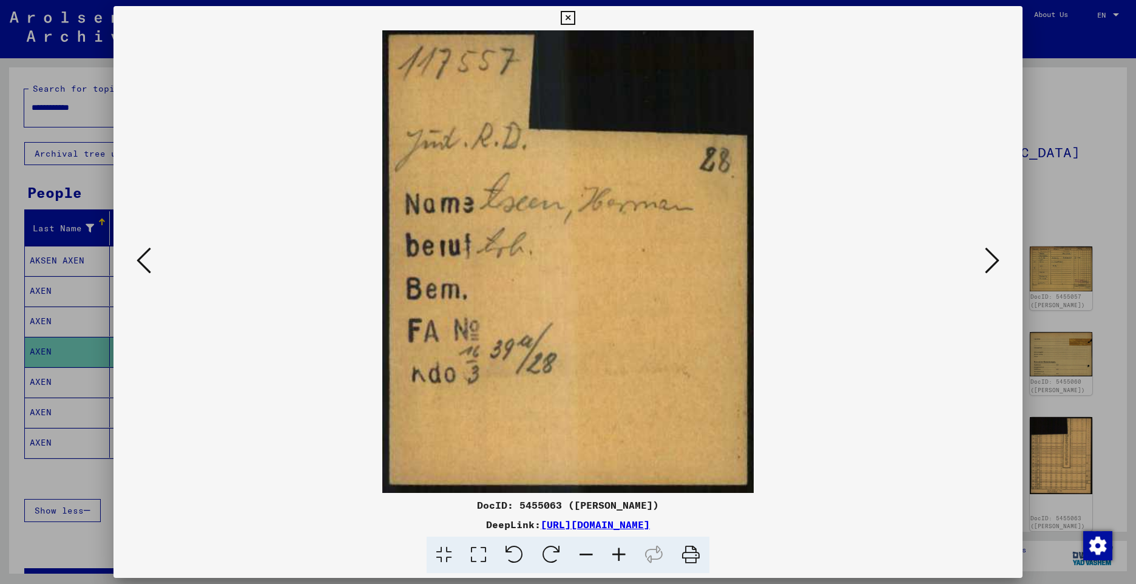
click at [995, 259] on icon at bounding box center [992, 260] width 15 height 29
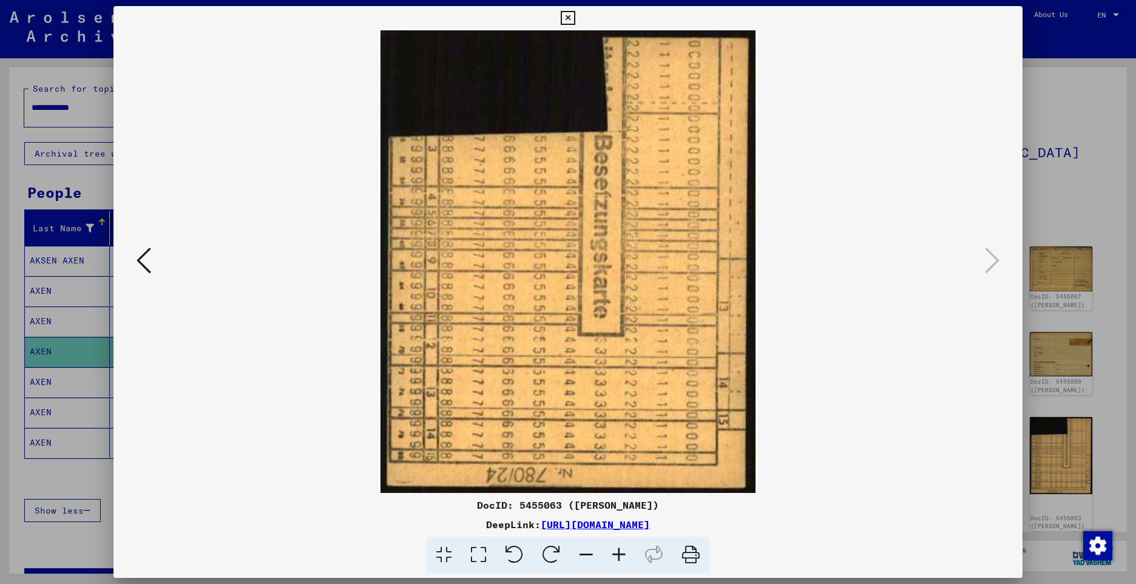
click at [570, 17] on icon at bounding box center [568, 18] width 14 height 15
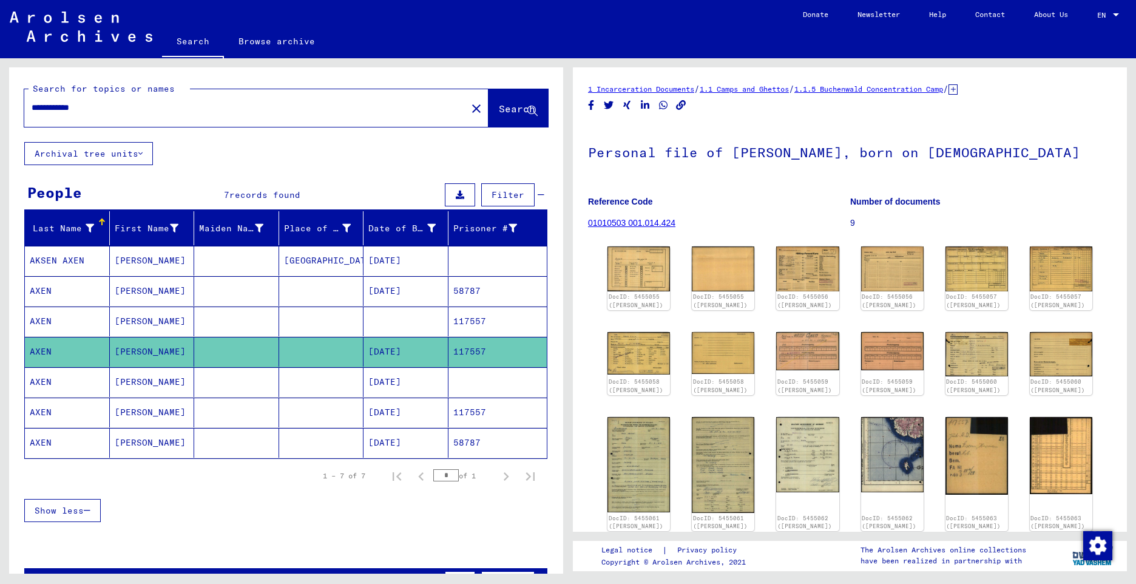
click at [45, 379] on mat-cell "AXEN" at bounding box center [67, 382] width 85 height 30
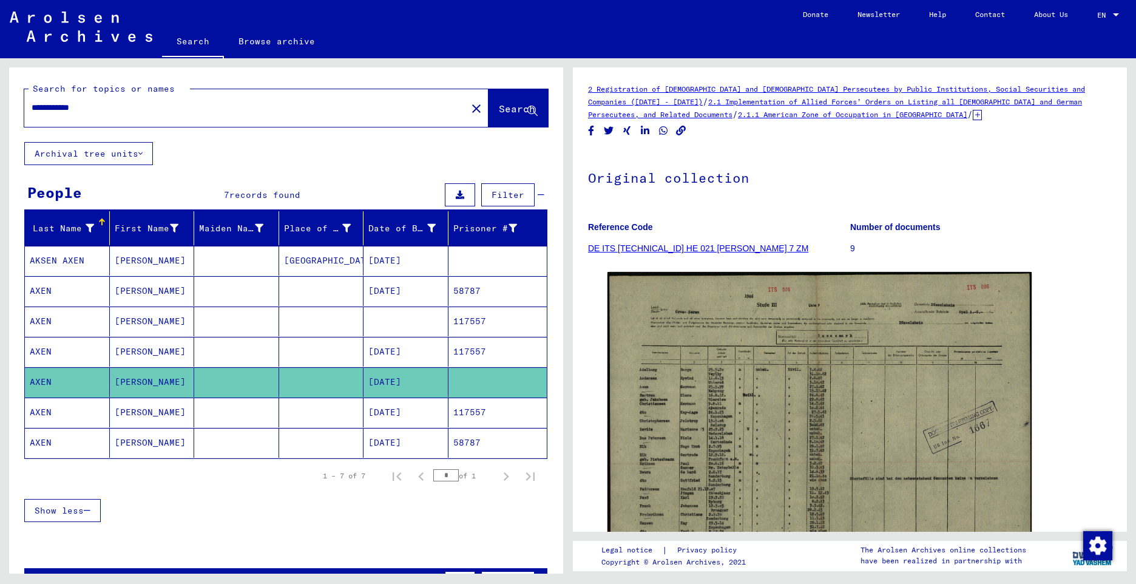
click at [35, 409] on mat-cell "AXEN" at bounding box center [67, 413] width 85 height 30
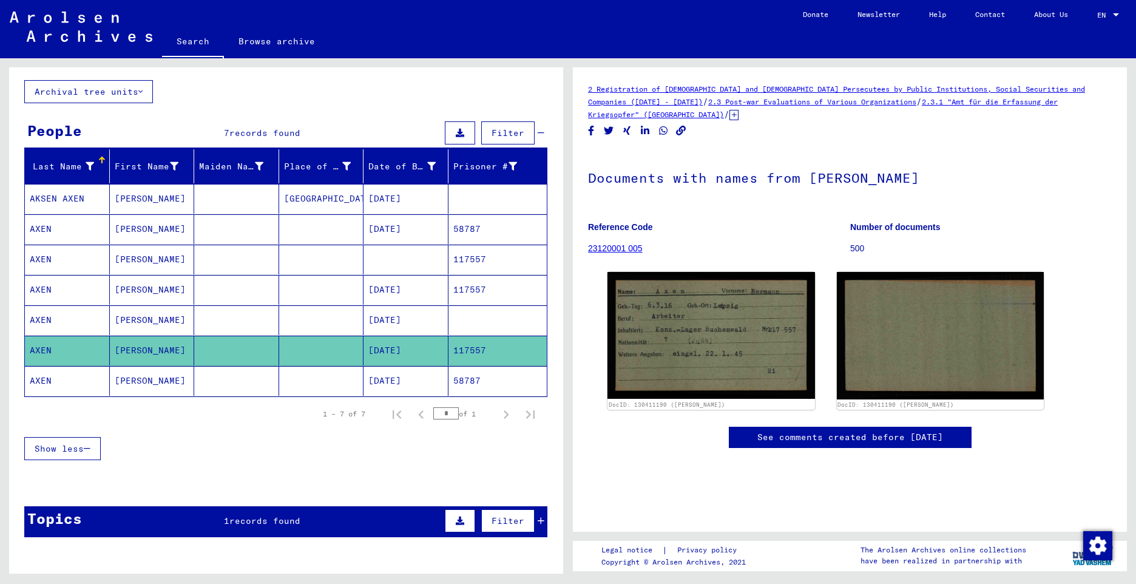
scroll to position [130, 0]
